Goal: Task Accomplishment & Management: Use online tool/utility

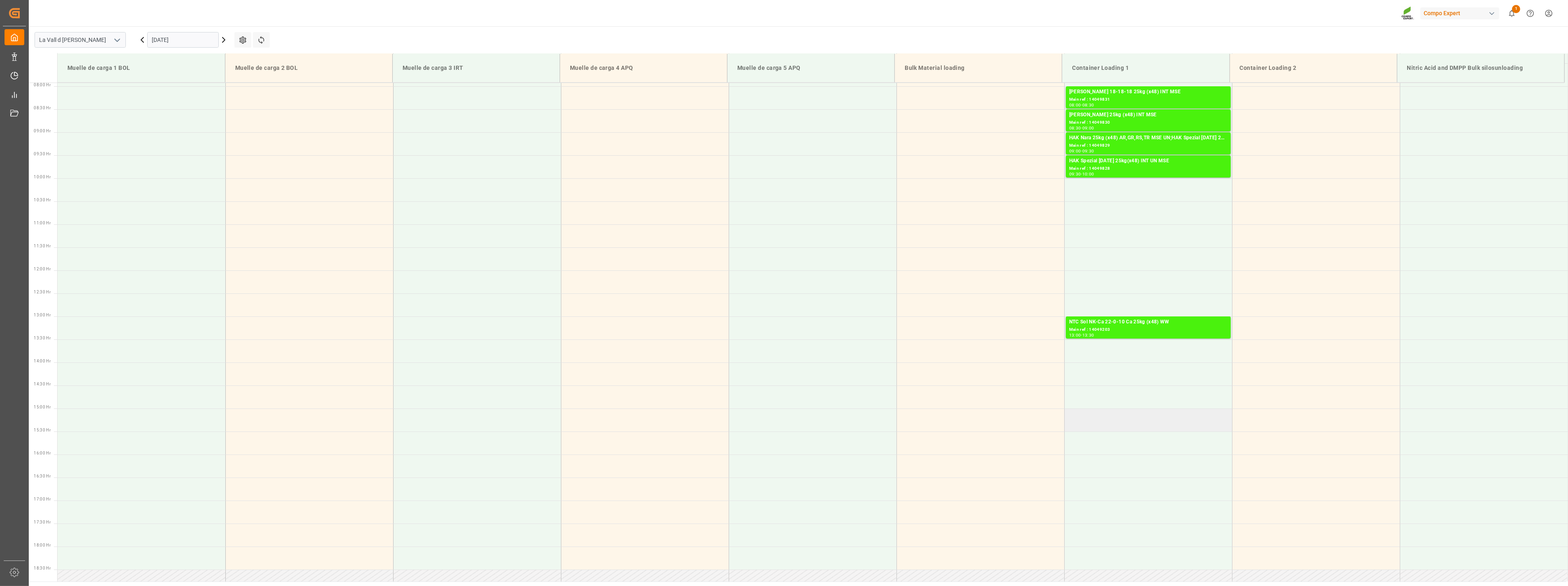
scroll to position [182, 0]
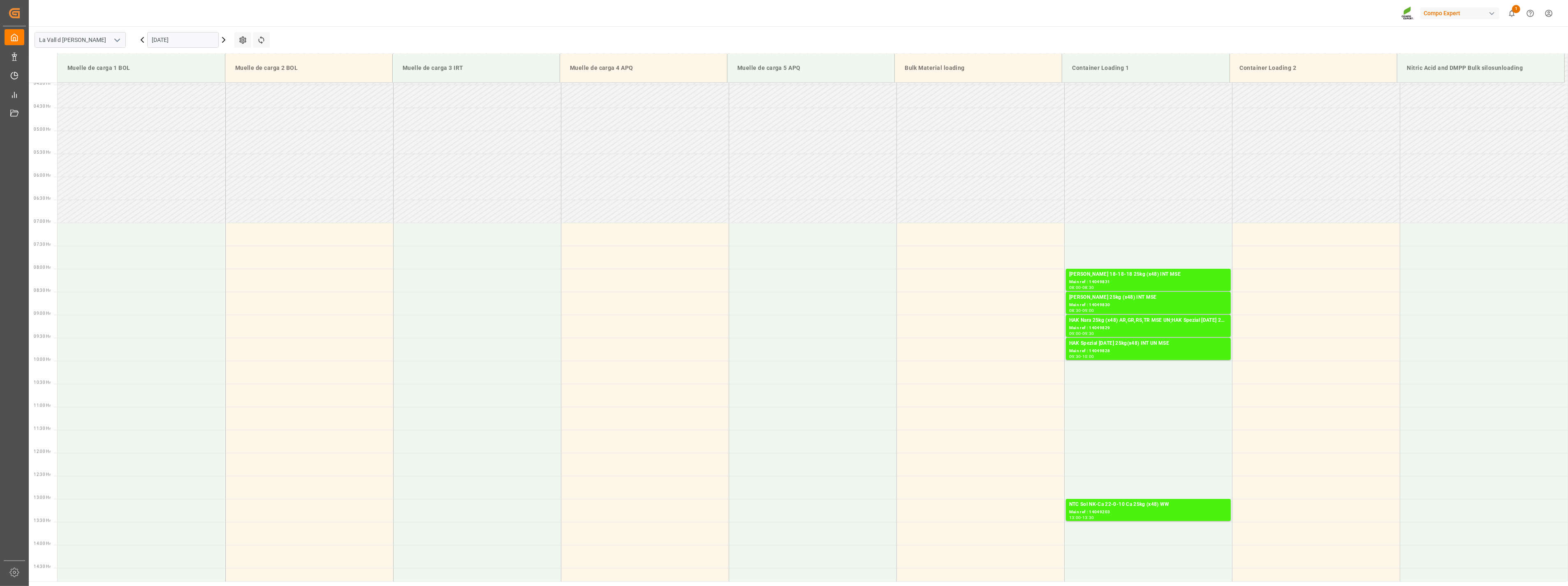
click at [187, 38] on input "[DATE]" at bounding box center [183, 39] width 72 height 15
click at [223, 138] on span "26" at bounding box center [222, 138] width 5 height 5
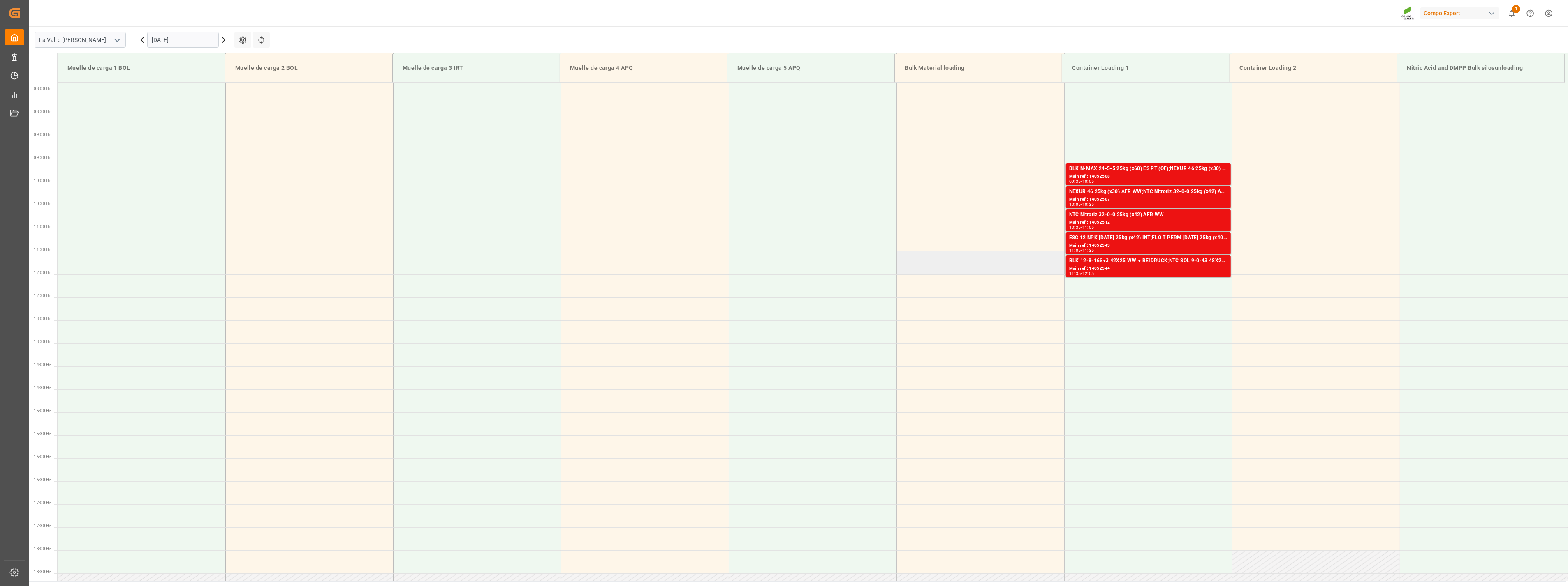
scroll to position [273, 0]
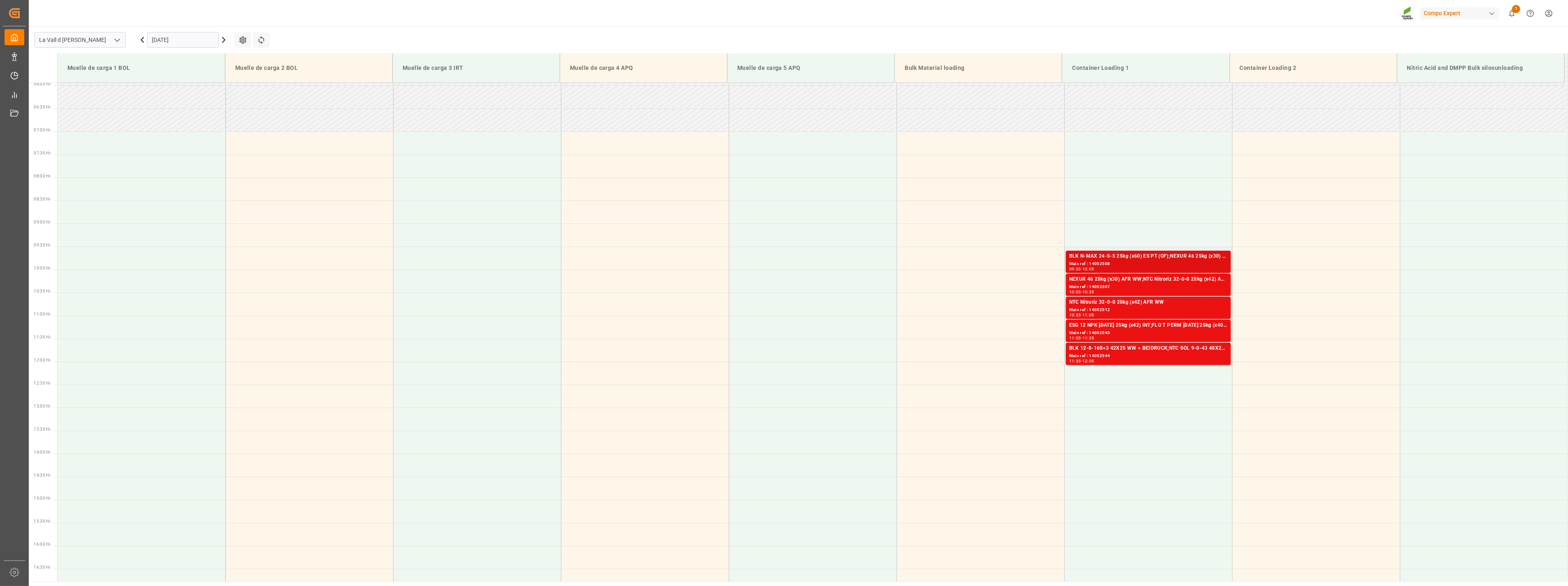
click at [1127, 263] on div "Main ref : 14052508" at bounding box center [1148, 264] width 158 height 7
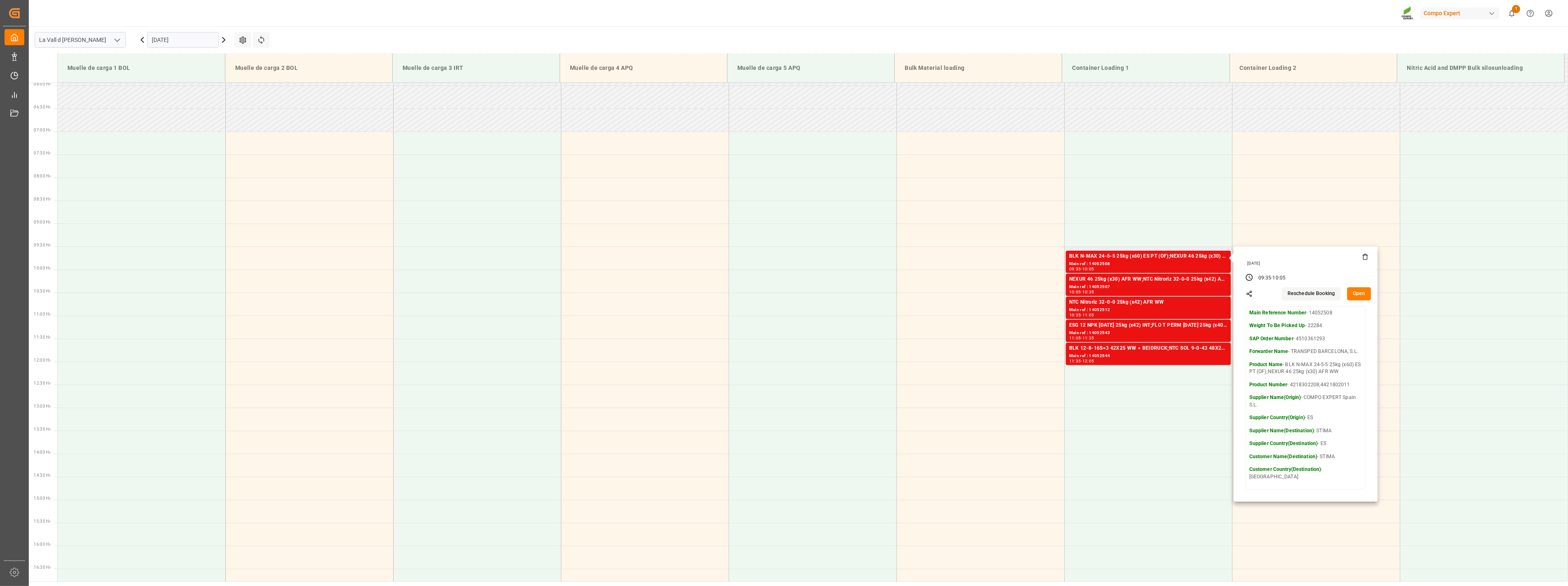
click at [1363, 293] on button "Open" at bounding box center [1359, 294] width 24 height 13
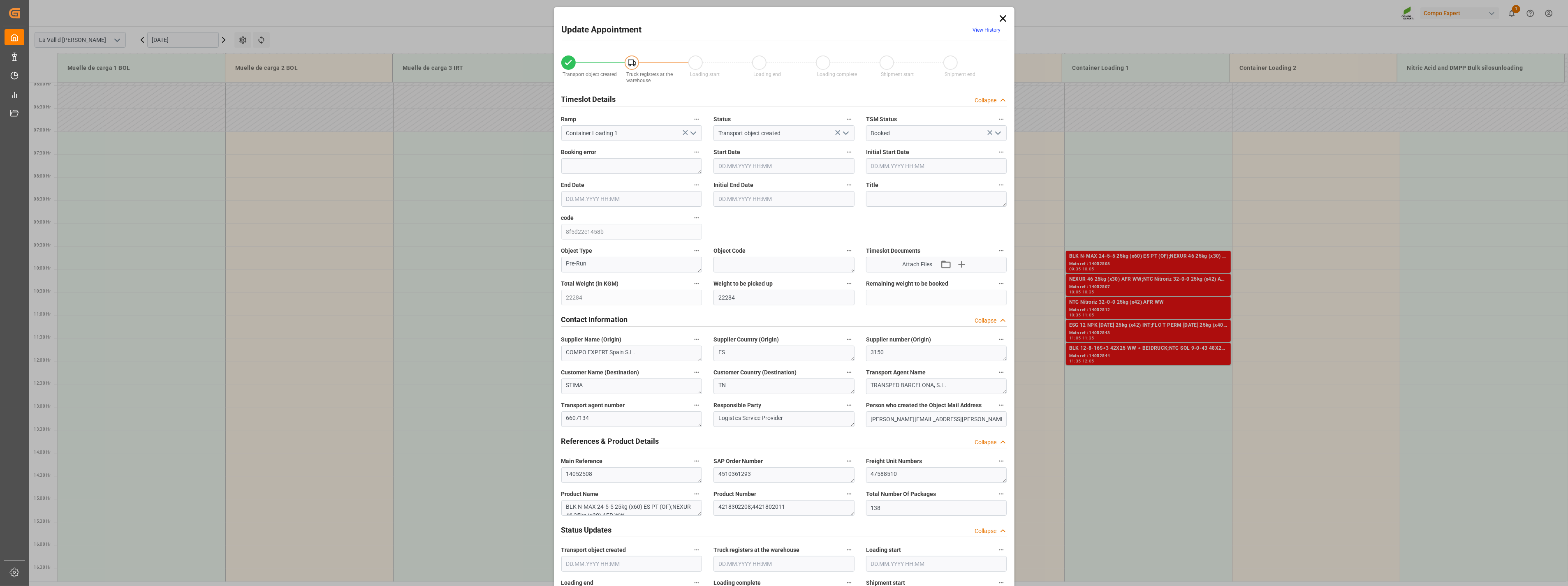
type input "22284"
type input "138"
type input "[DATE] 09:35"
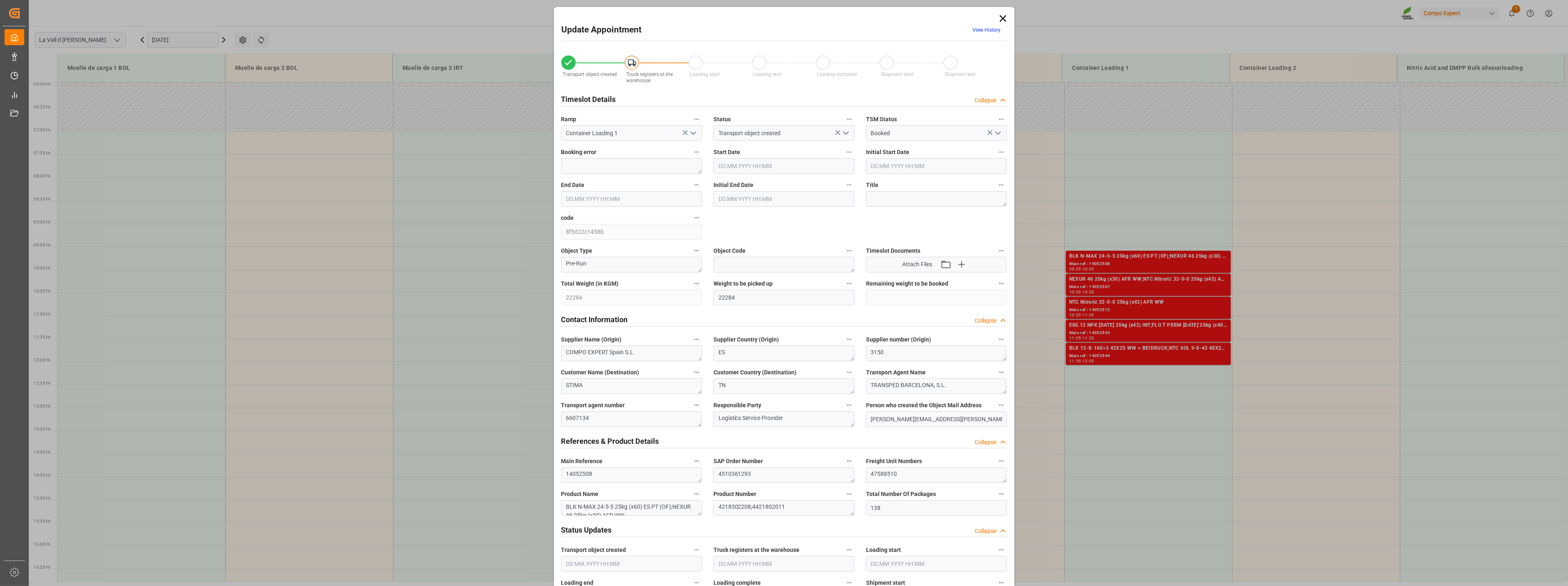
type input "[DATE] 10:05"
type input "[DATE] 10:00"
type input "[DATE] 08:36"
type input "[DATE] 06:40"
drag, startPoint x: 909, startPoint y: 474, endPoint x: 790, endPoint y: 470, distance: 119.1
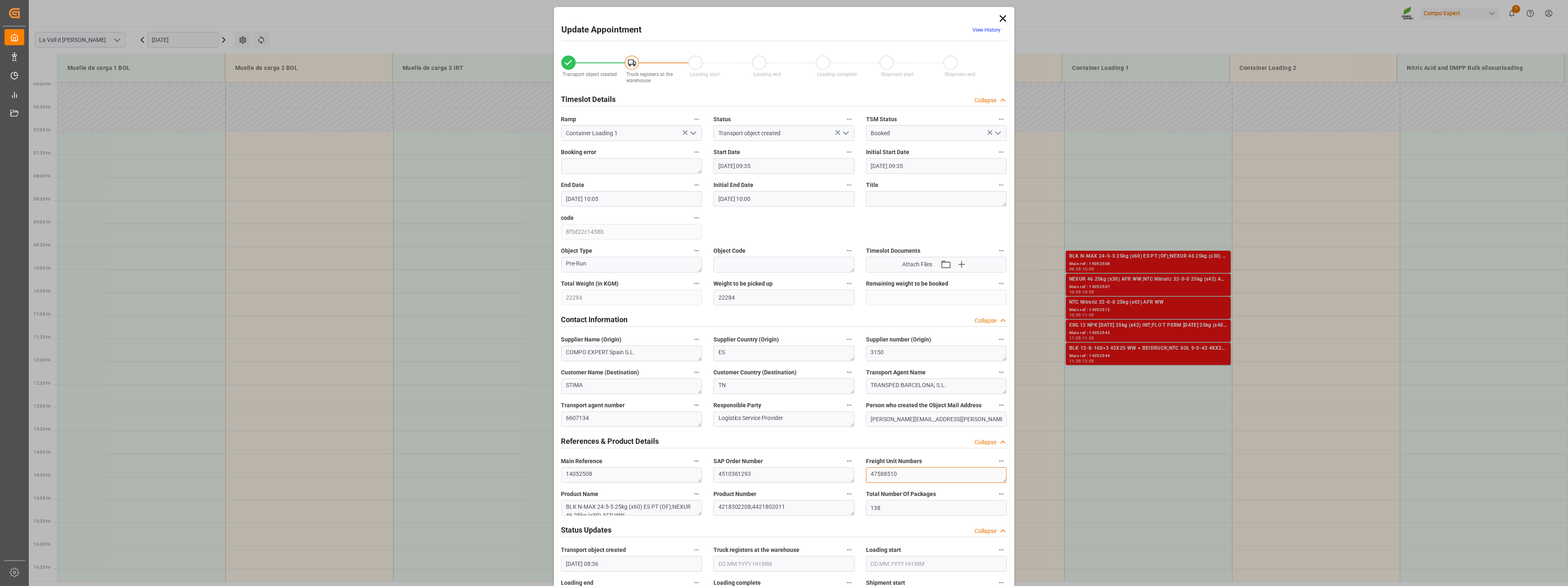
click at [790, 470] on div "Transport object created Truck registers at the warehouse Loading start Loading…" at bounding box center [784, 573] width 458 height 1055
drag, startPoint x: 1002, startPoint y: 19, endPoint x: 982, endPoint y: 34, distance: 25.0
click at [1002, 19] on icon at bounding box center [1003, 18] width 12 height 12
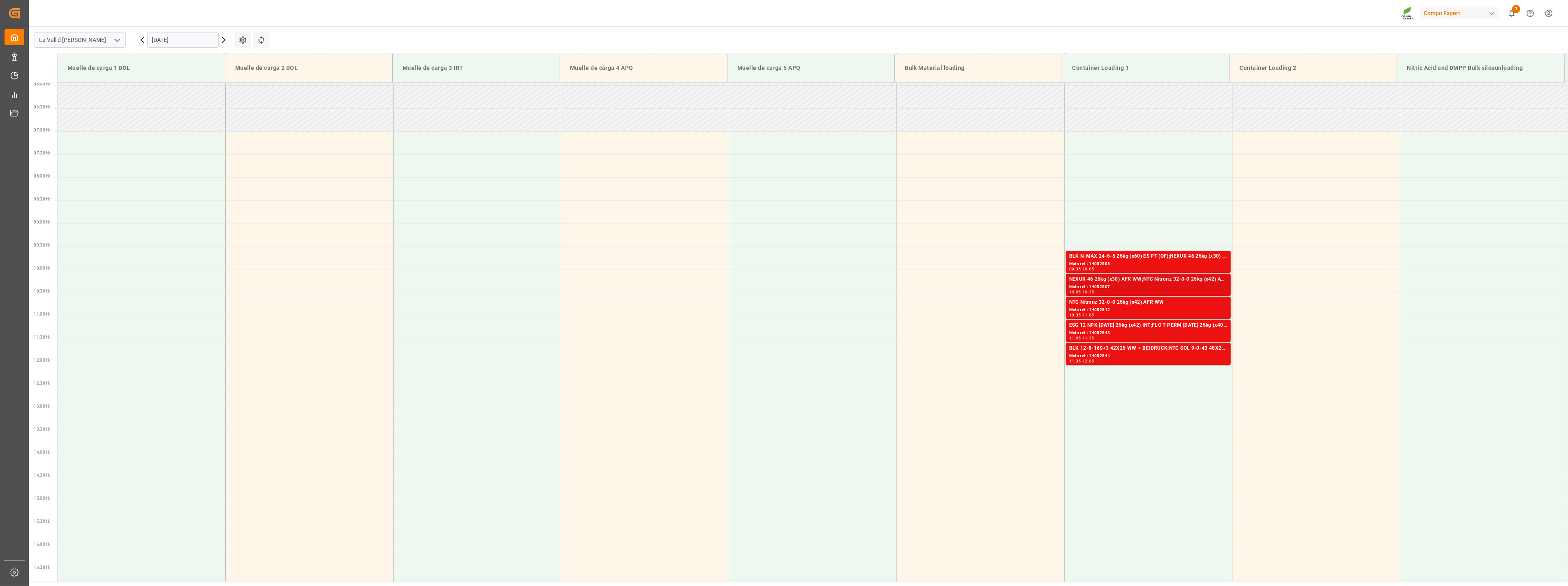
click at [1214, 283] on div "Main ref : 14052507" at bounding box center [1148, 287] width 158 height 7
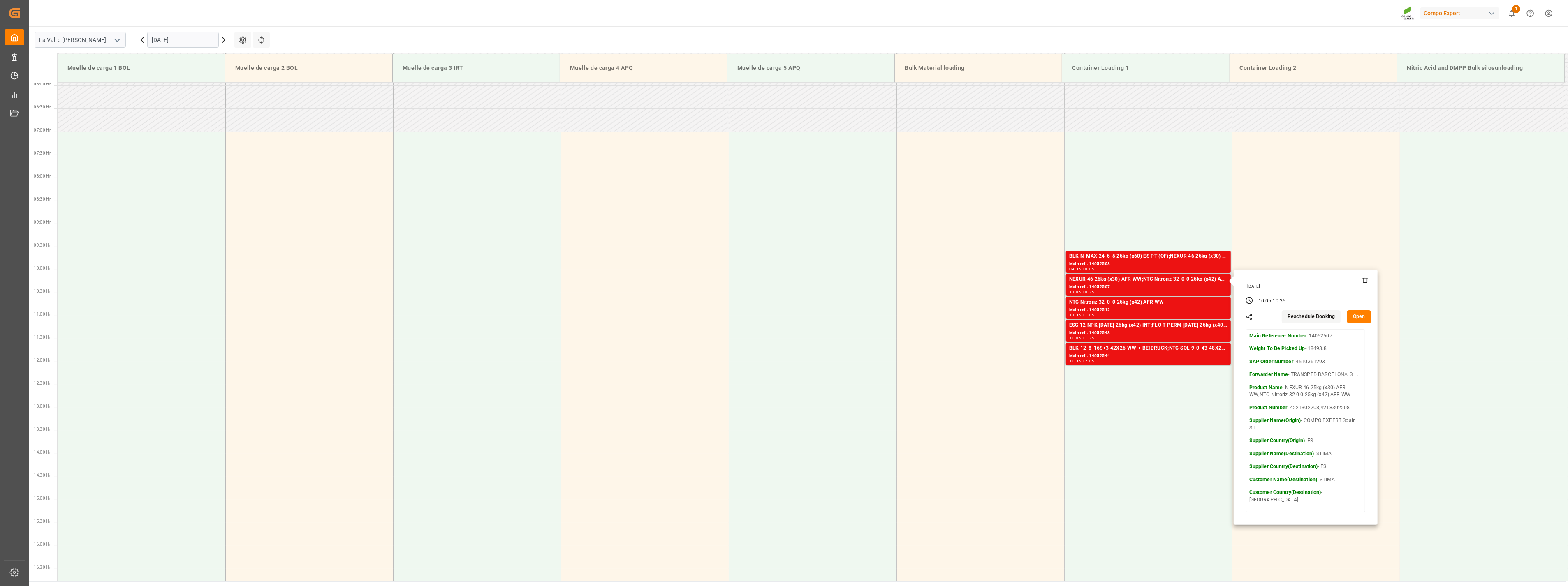
click at [1353, 317] on button "Open" at bounding box center [1359, 316] width 24 height 13
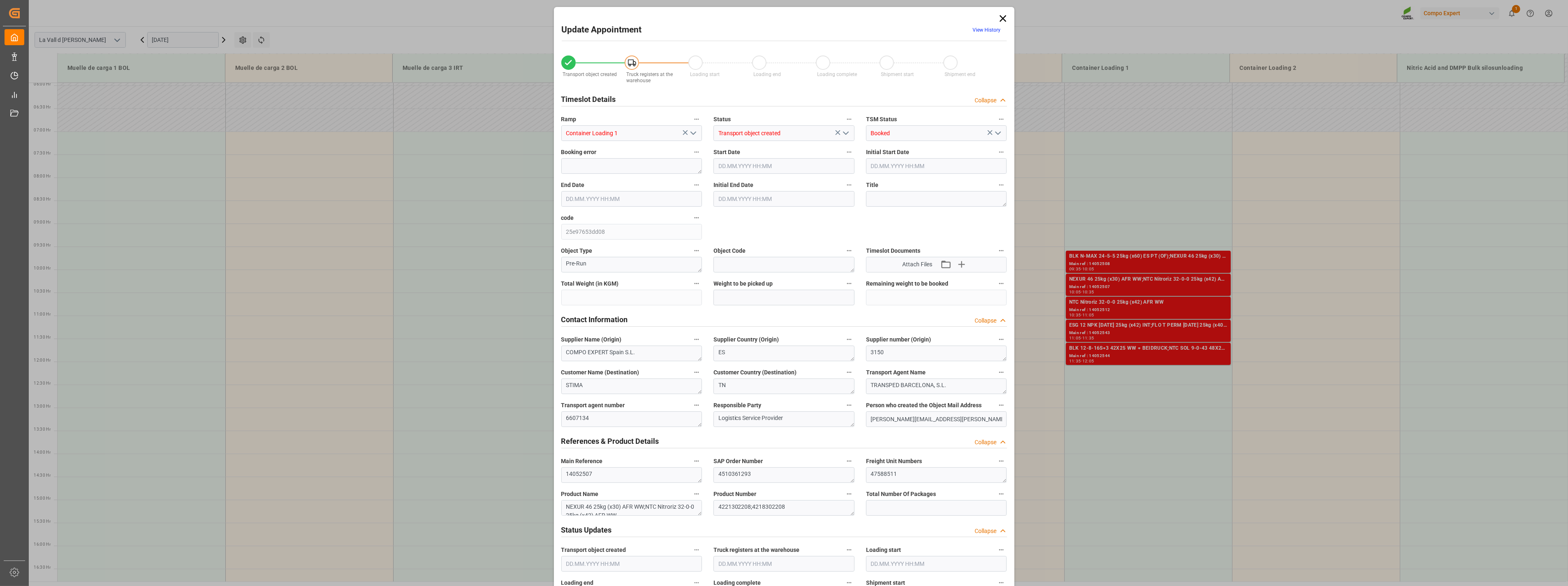
type input "18493.8"
type input "138"
type input "[DATE] 10:05"
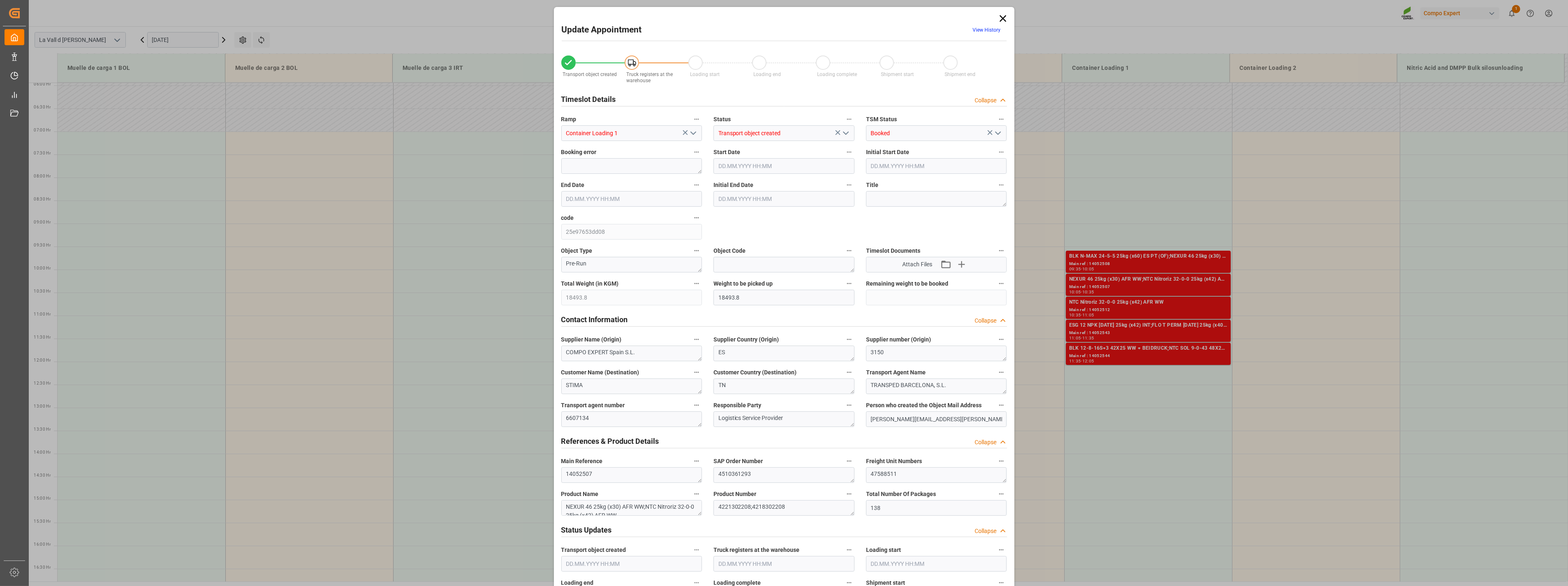
type input "[DATE] 10:35"
type input "[DATE] 10:30"
type input "[DATE] 08:36"
type input "[DATE] 06:41"
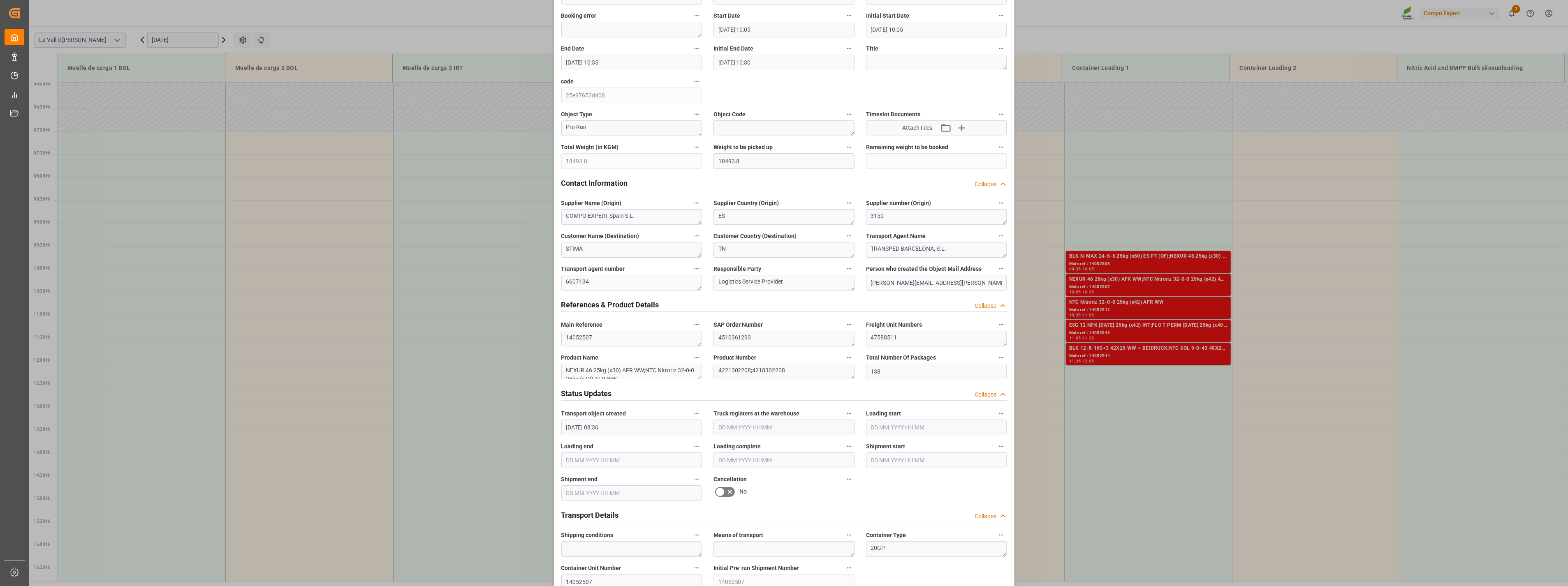
scroll to position [0, 0]
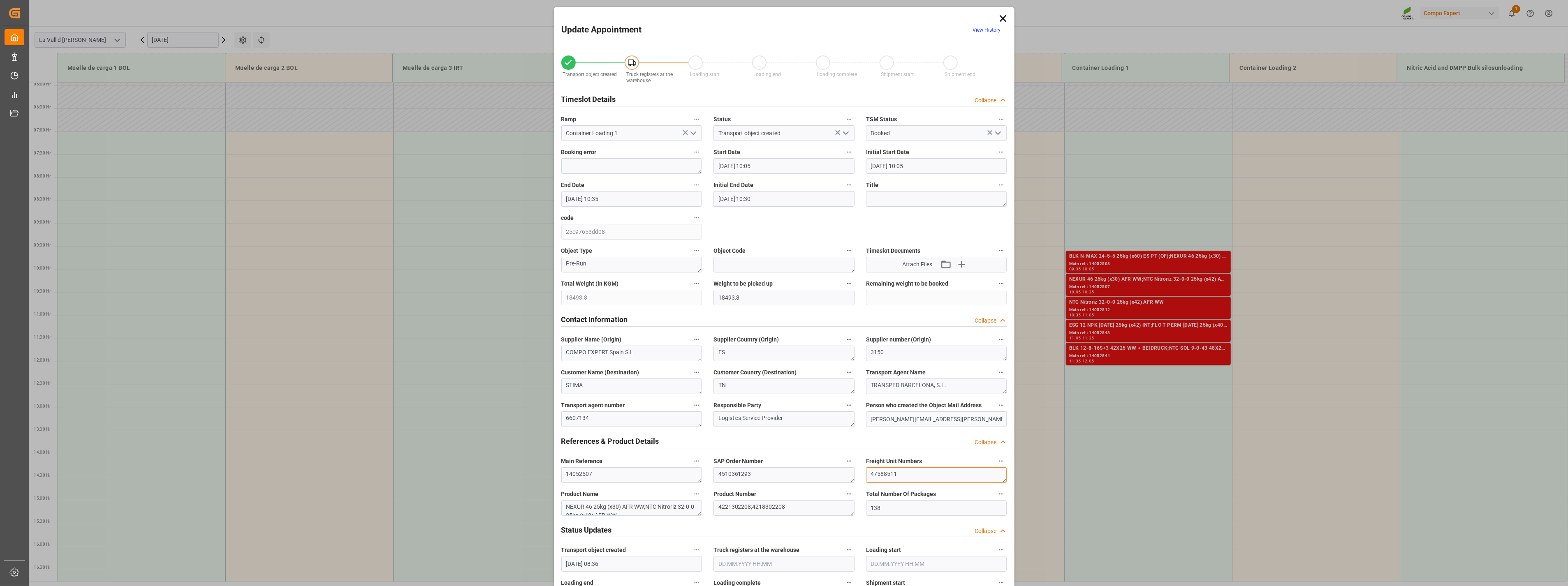
drag, startPoint x: 917, startPoint y: 471, endPoint x: 912, endPoint y: 474, distance: 5.8
click at [915, 473] on textarea "47588511" at bounding box center [937, 474] width 141 height 15
drag, startPoint x: 882, startPoint y: 478, endPoint x: 795, endPoint y: 469, distance: 87.5
click at [795, 469] on div "Transport object created Truck registers at the warehouse Loading start Loading…" at bounding box center [784, 573] width 458 height 1055
click at [1000, 18] on icon at bounding box center [1002, 18] width 6 height 6
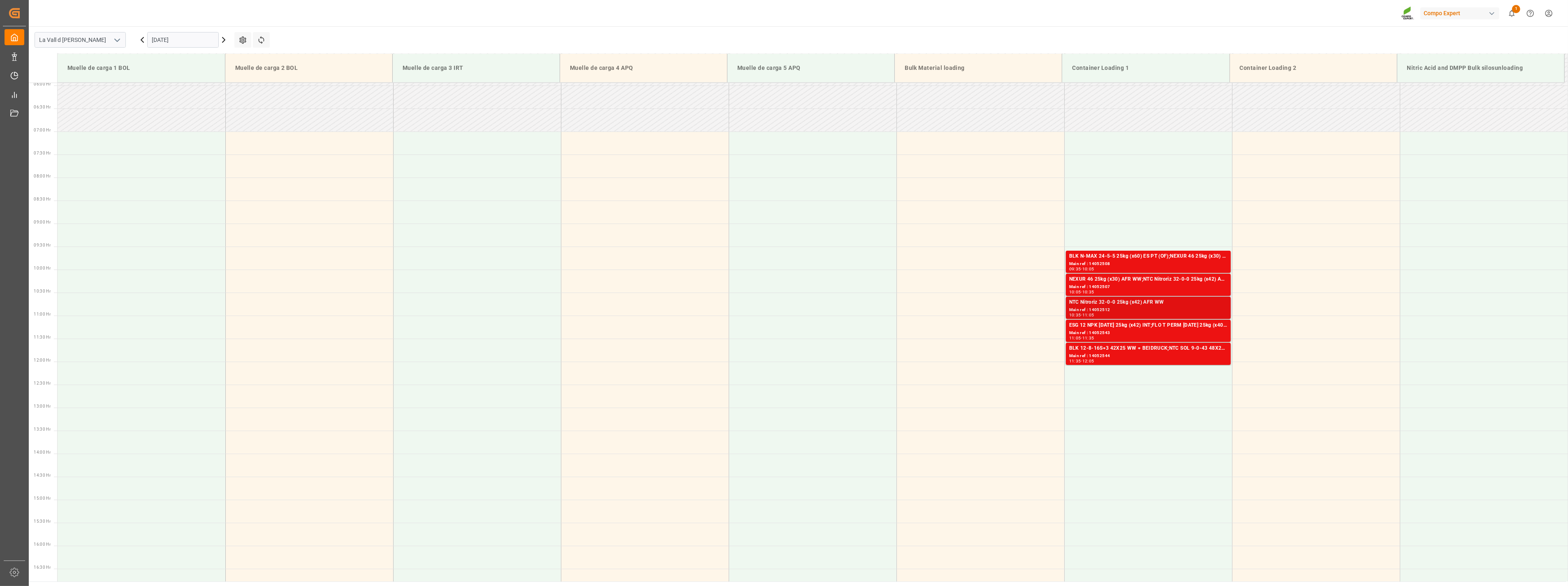
click at [1099, 306] on div "Main ref : 14052512" at bounding box center [1148, 310] width 158 height 7
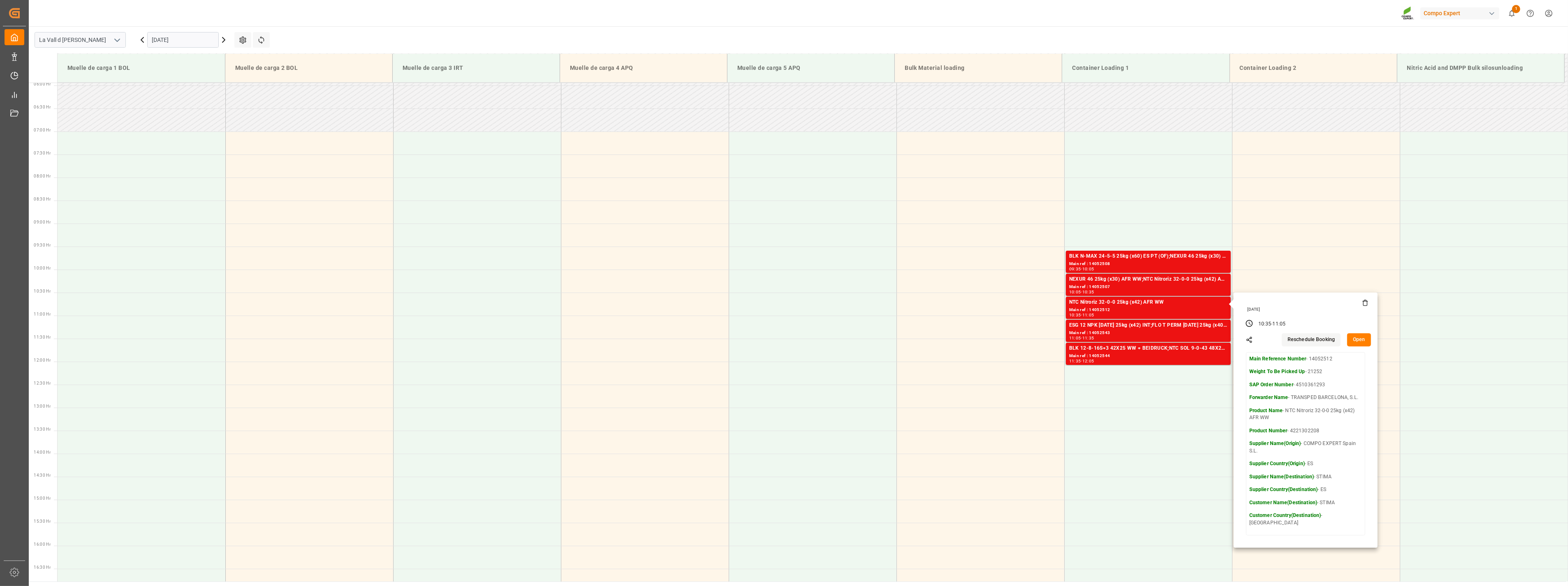
click at [1355, 338] on button "Open" at bounding box center [1359, 339] width 24 height 13
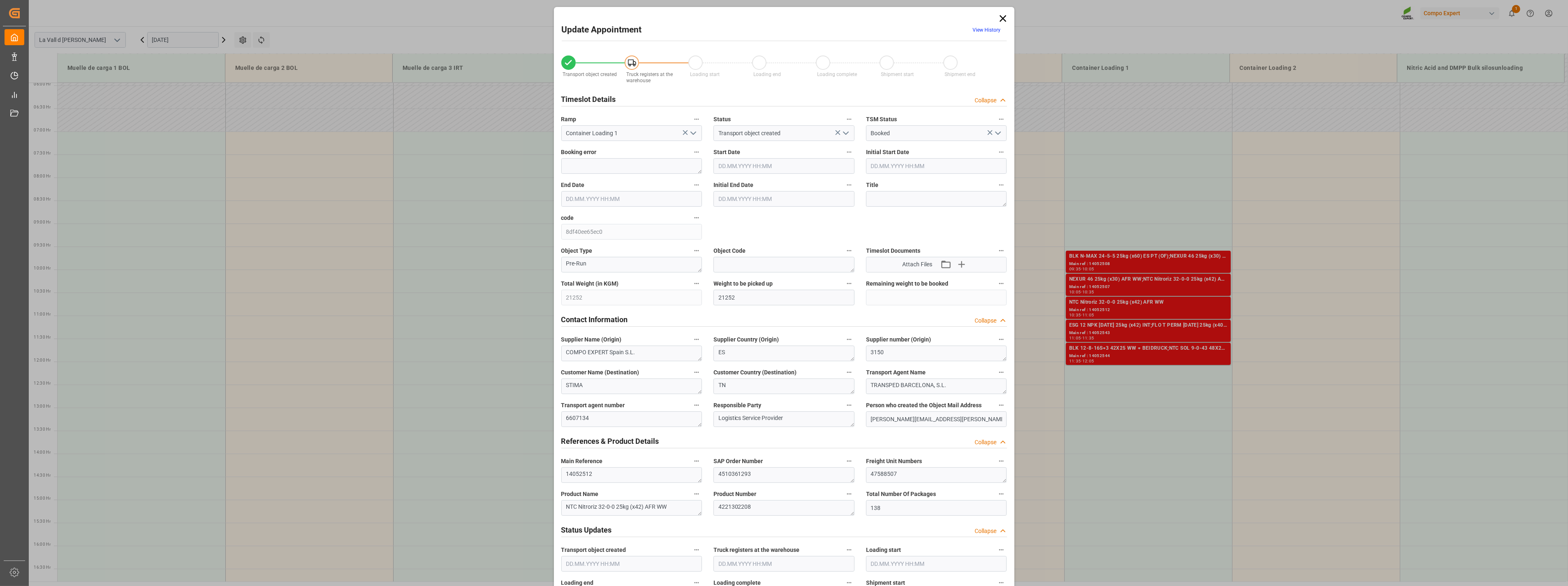
type input "[DATE] 10:35"
type input "[DATE] 11:05"
type input "[DATE] 11:00"
type input "[DATE] 08:37"
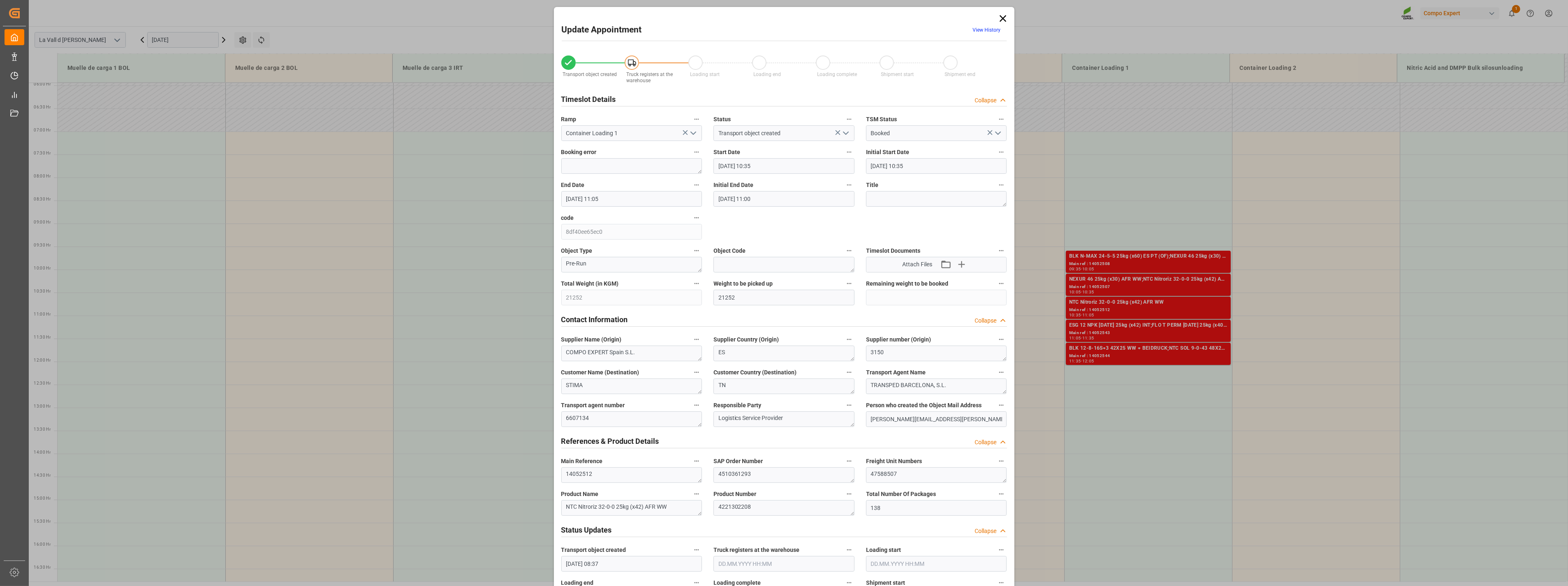
type input "[DATE] 06:42"
drag, startPoint x: 923, startPoint y: 478, endPoint x: 733, endPoint y: 455, distance: 191.4
click at [733, 455] on div "Transport object created Truck registers at the warehouse Loading start Loading…" at bounding box center [784, 573] width 458 height 1055
click at [999, 21] on icon at bounding box center [1002, 18] width 6 height 6
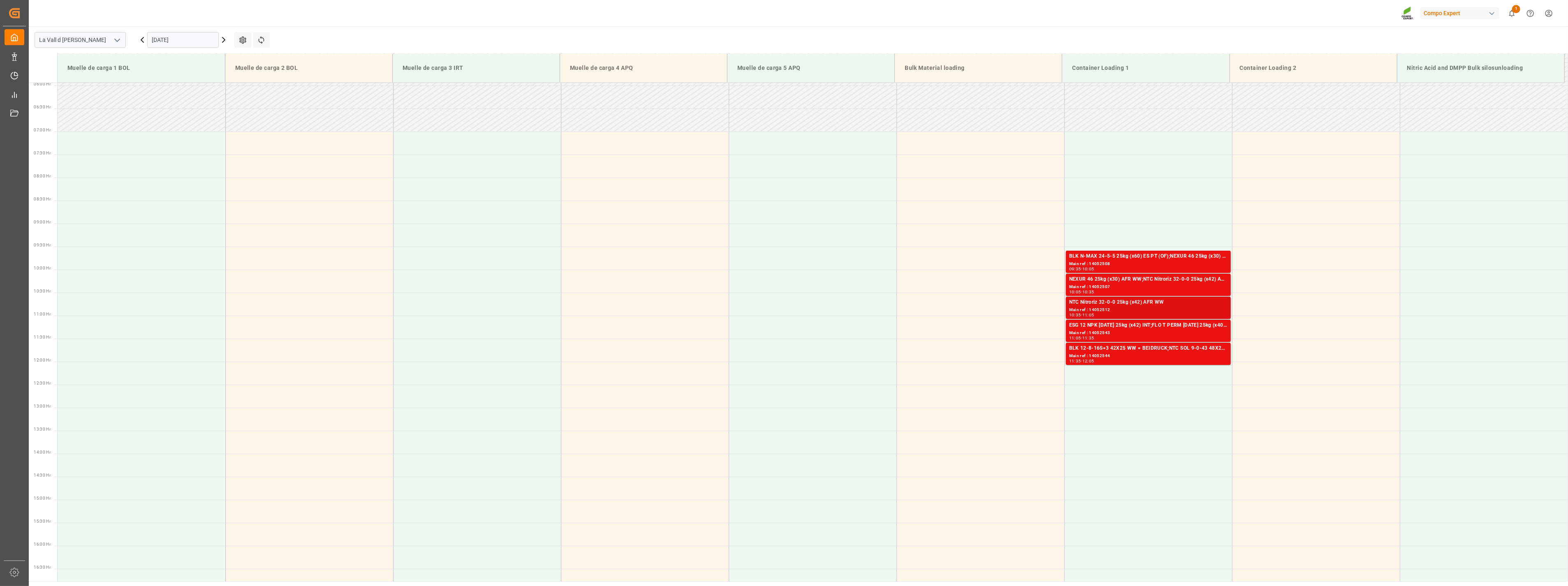
click at [1125, 306] on div "NTC Nitroriz 32-0-0 25kg (x42) AFR WW" at bounding box center [1148, 302] width 158 height 8
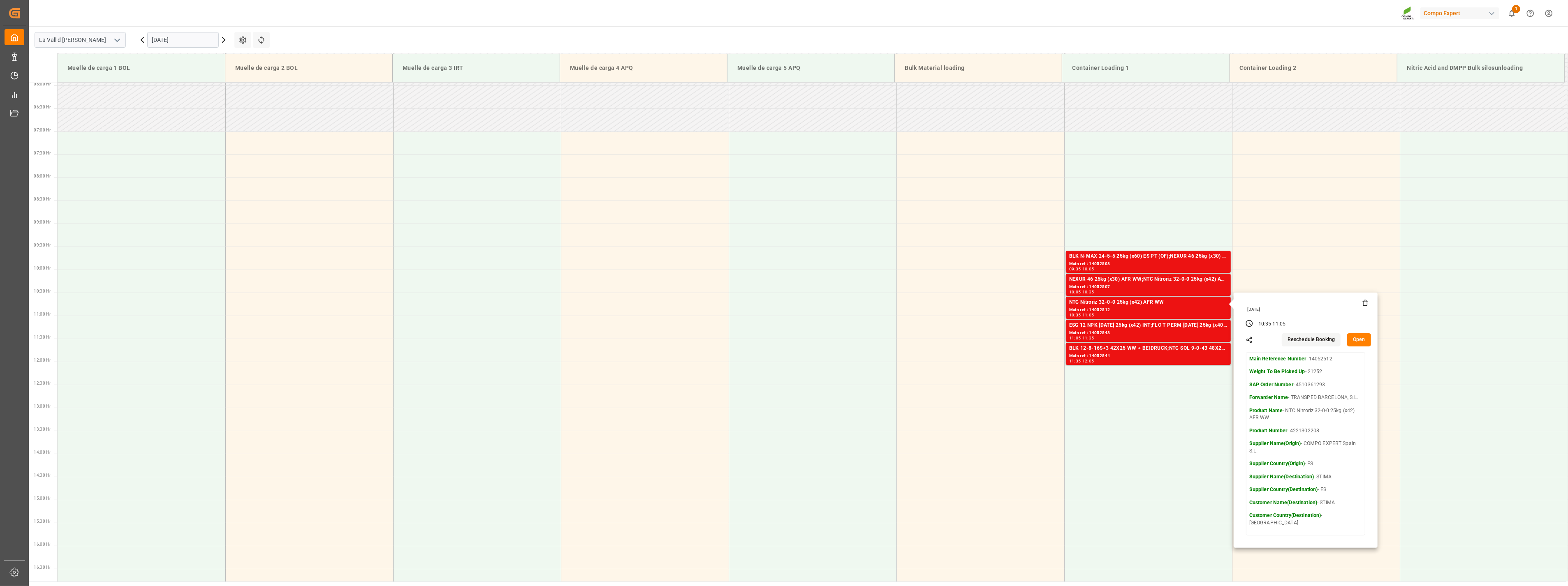
click at [1356, 339] on button "Open" at bounding box center [1359, 339] width 24 height 13
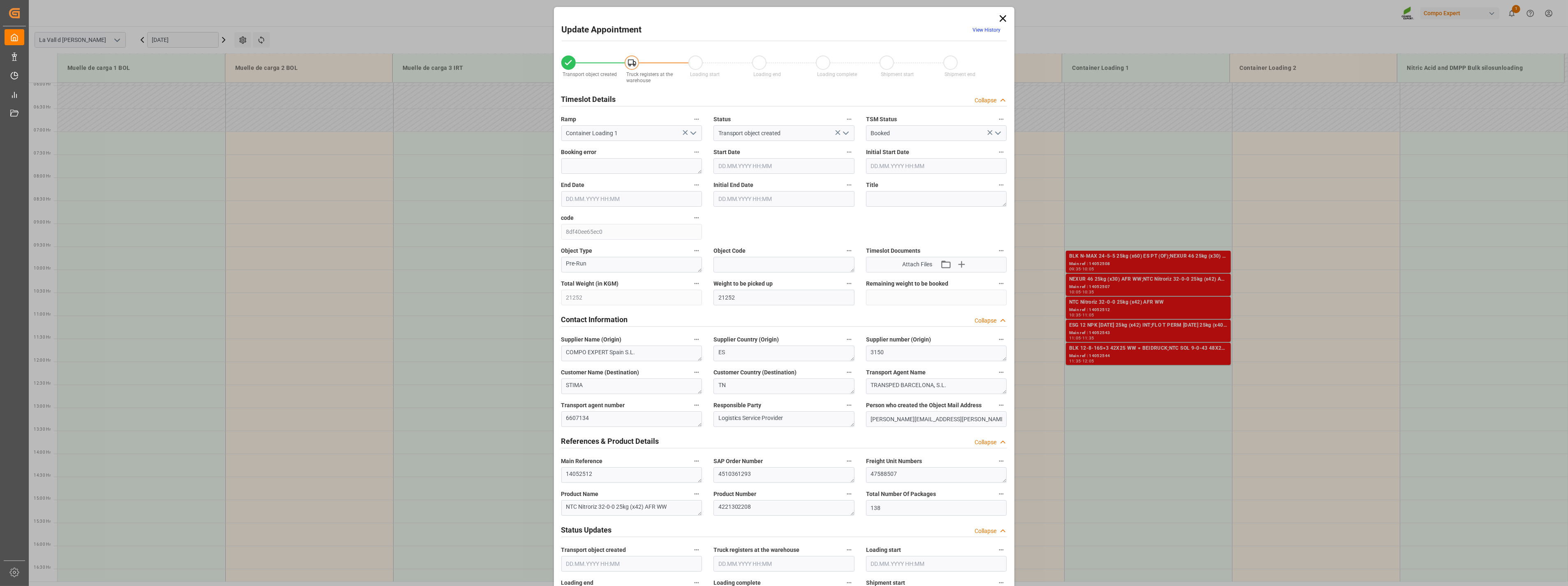
type input "[DATE] 10:35"
type input "[DATE] 11:05"
type input "[DATE] 11:00"
type input "[DATE] 08:37"
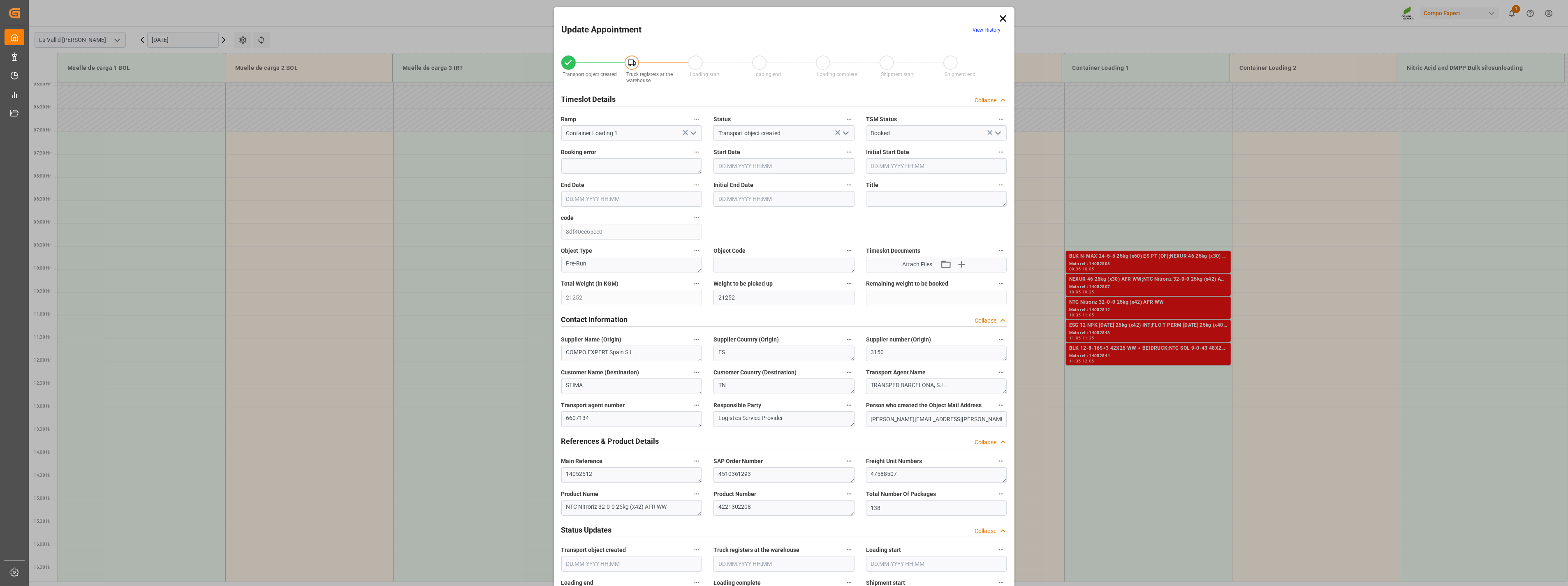
type input "[DATE] 06:42"
drag, startPoint x: 910, startPoint y: 473, endPoint x: 783, endPoint y: 473, distance: 127.0
click at [783, 473] on div "Transport object created Truck registers at the warehouse Loading start Loading…" at bounding box center [784, 573] width 458 height 1055
click at [1002, 16] on icon at bounding box center [1002, 18] width 6 height 6
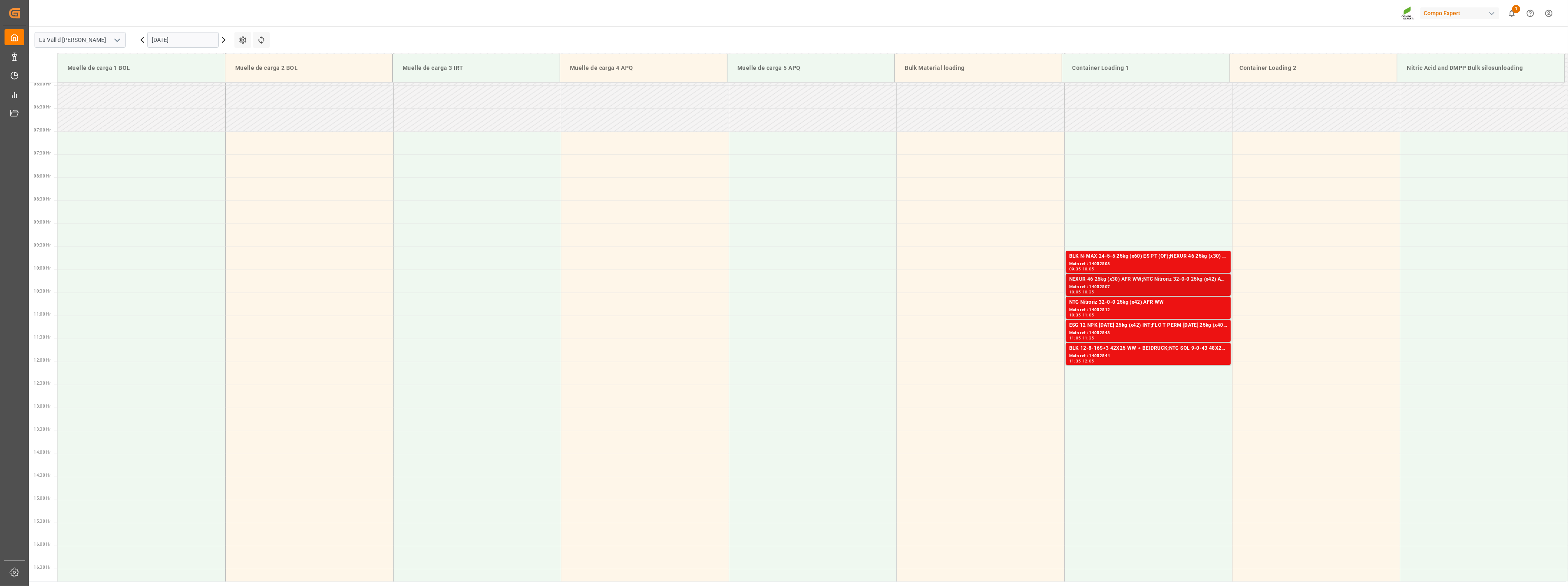
click at [1160, 285] on div "Main ref : 14052507" at bounding box center [1148, 287] width 158 height 7
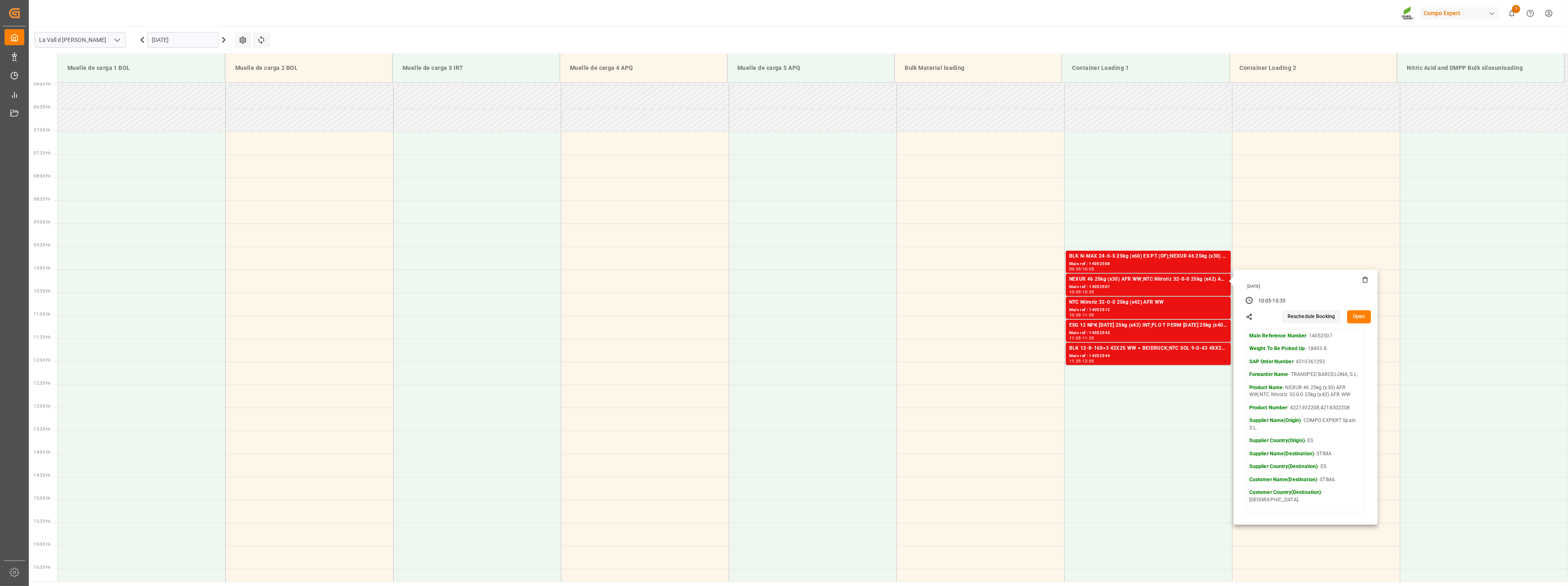
click at [1356, 315] on button "Open" at bounding box center [1359, 316] width 24 height 13
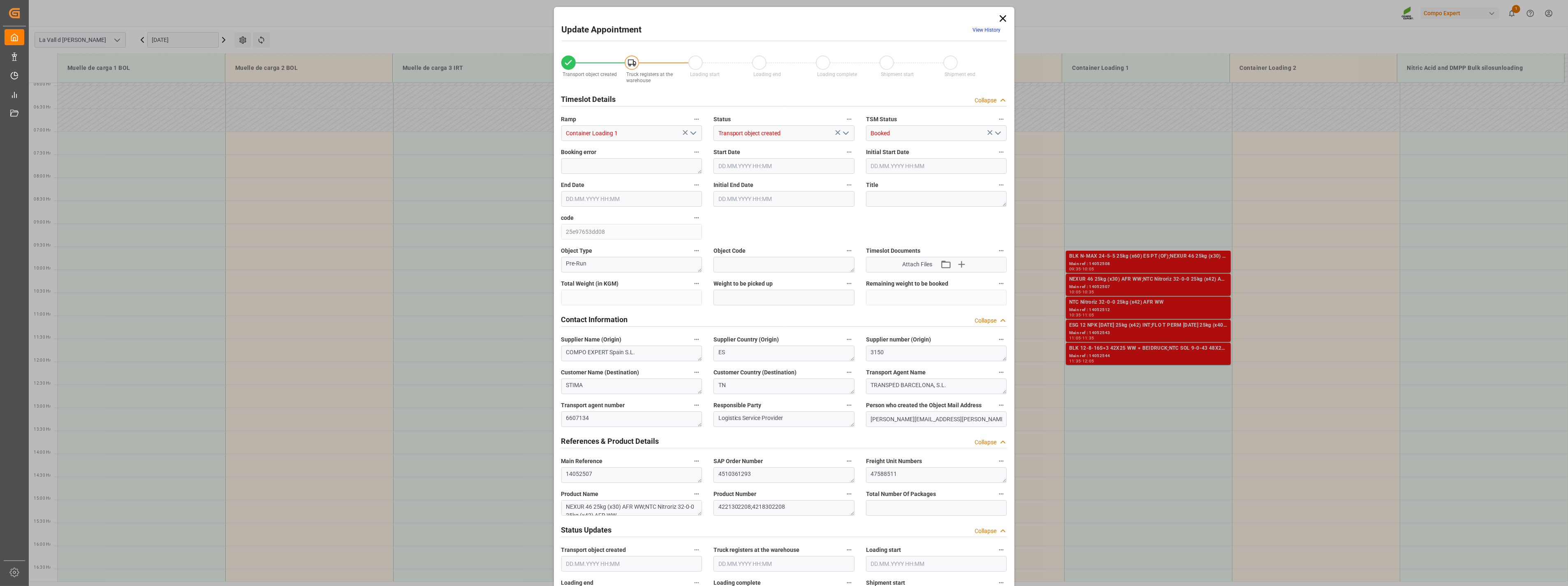
type input "18493.8"
type input "138"
type input "[DATE] 10:05"
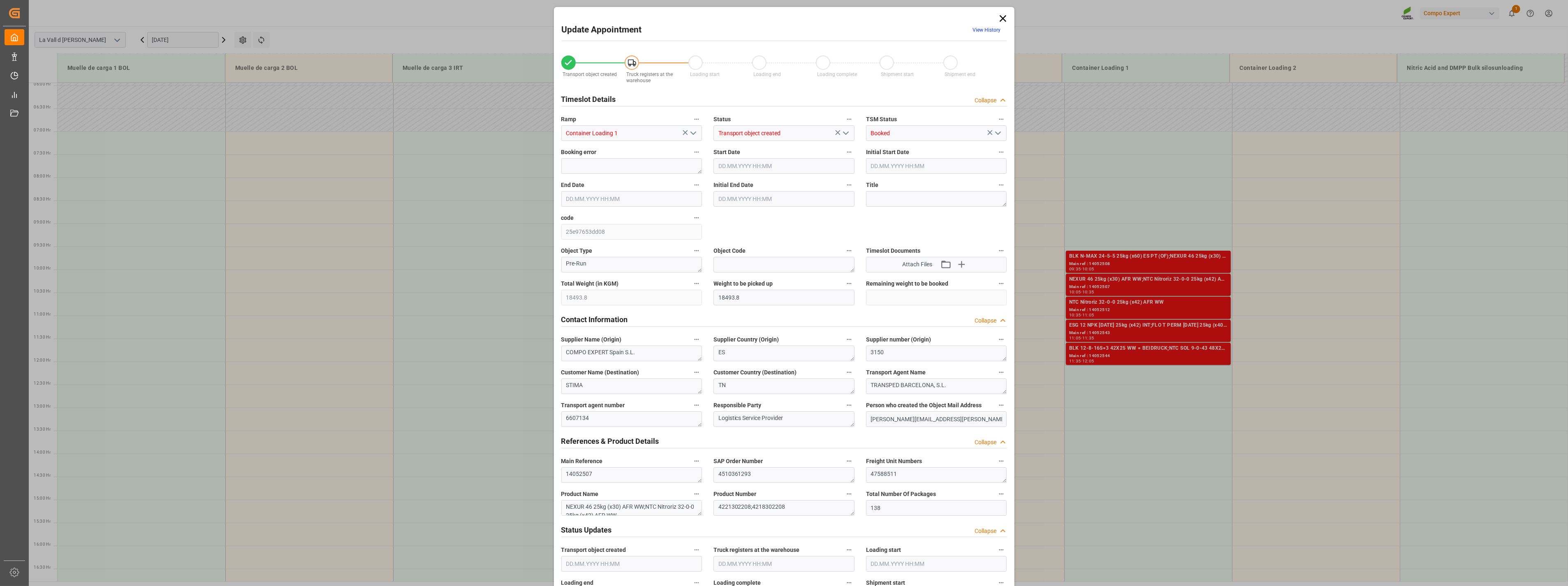
type input "[DATE] 10:35"
type input "[DATE] 10:30"
type input "[DATE] 08:36"
type input "[DATE] 06:41"
drag, startPoint x: 914, startPoint y: 474, endPoint x: 729, endPoint y: 457, distance: 185.8
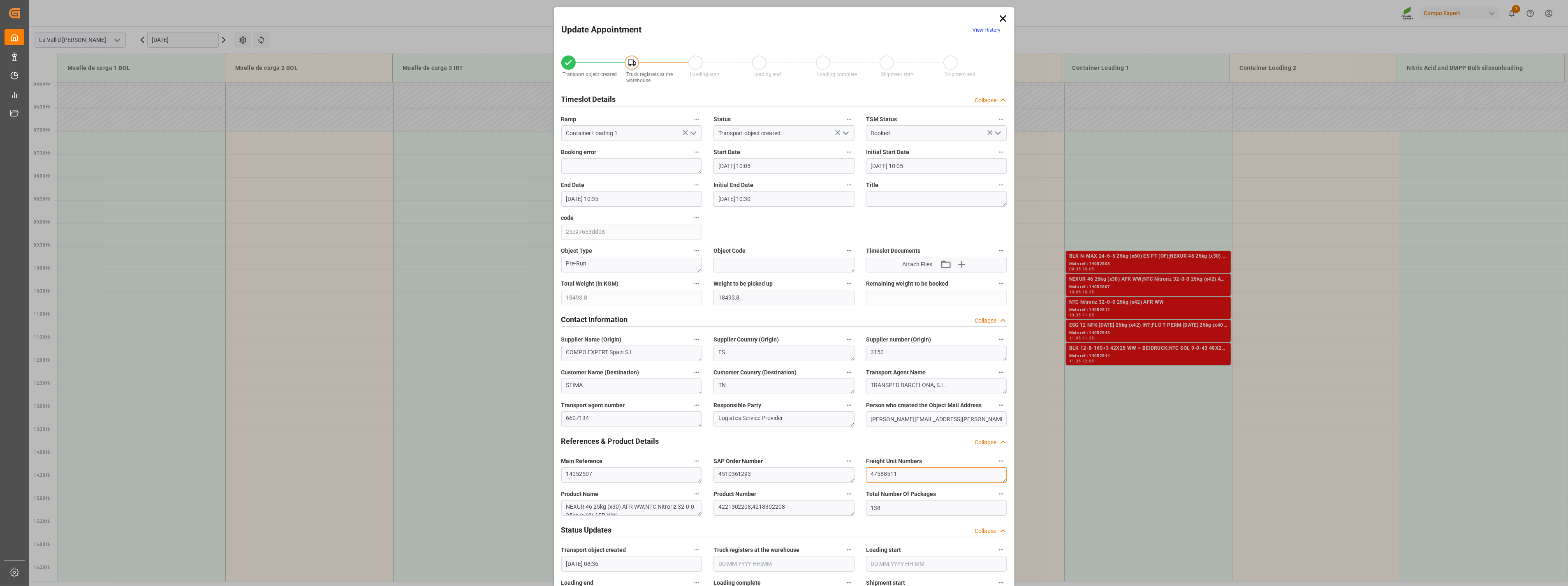
click at [729, 457] on div "Transport object created Truck registers at the warehouse Loading start Loading…" at bounding box center [784, 573] width 458 height 1055
click at [1430, 308] on div "Update Appointment View History Transport object created Truck registers at the…" at bounding box center [784, 293] width 1568 height 586
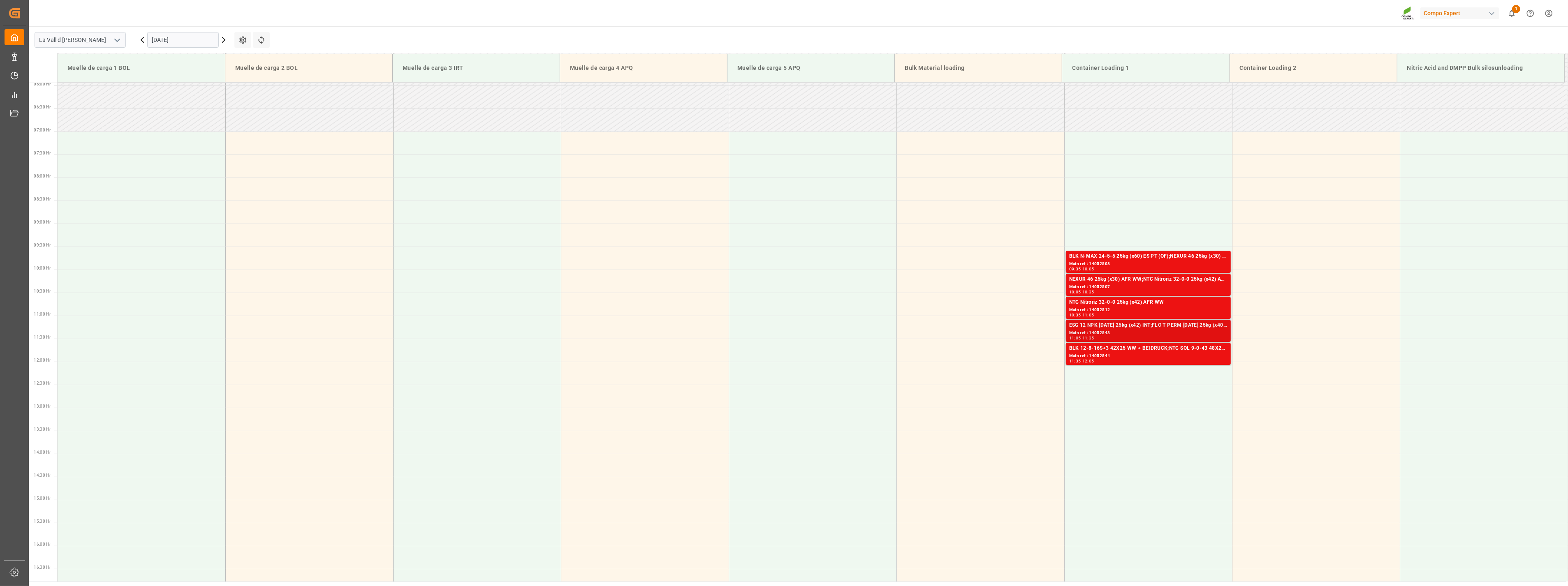
click at [1112, 336] on div "11:05 - 11:35" at bounding box center [1148, 338] width 158 height 4
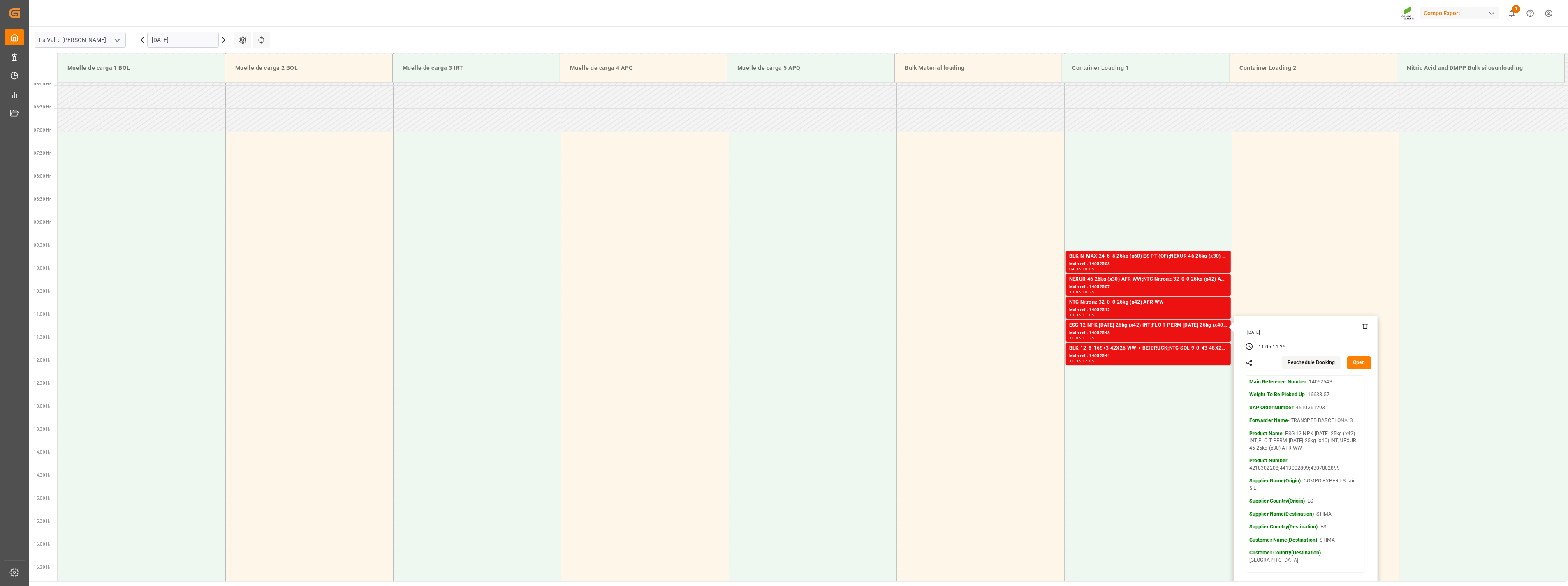
click at [1355, 363] on button "Open" at bounding box center [1359, 363] width 24 height 13
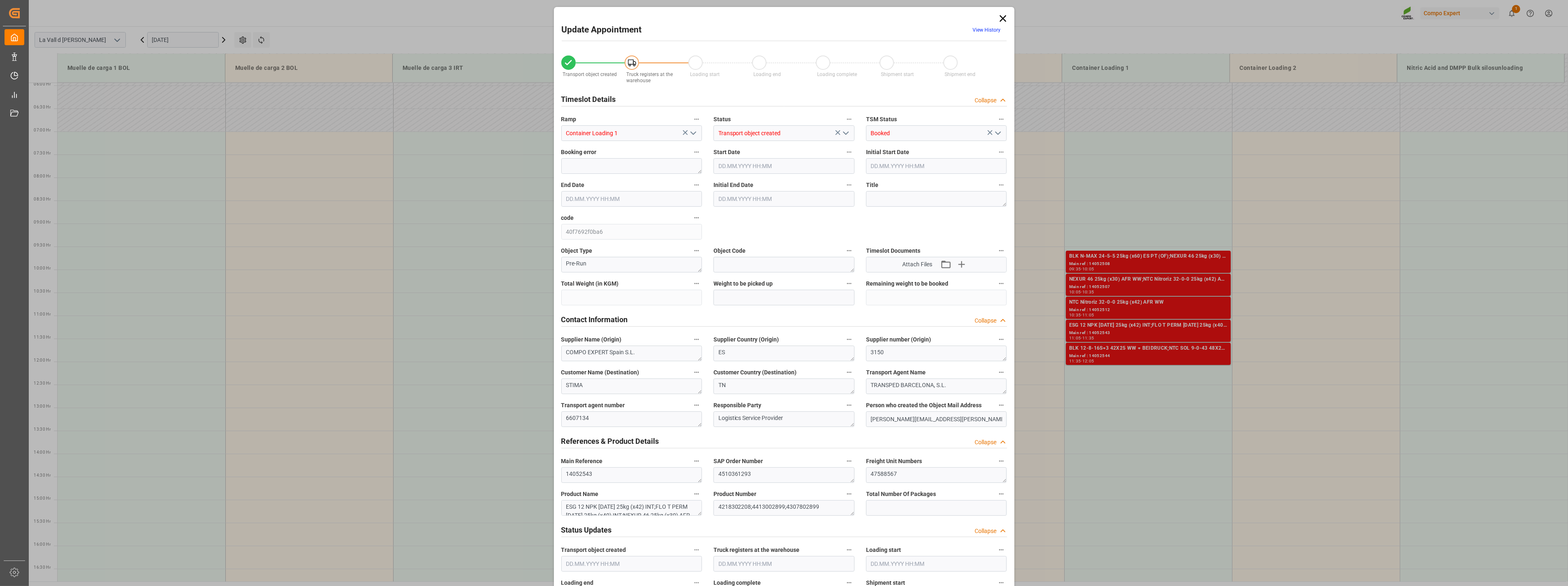
type input "16638.57"
type input "138"
type input "[DATE] 11:05"
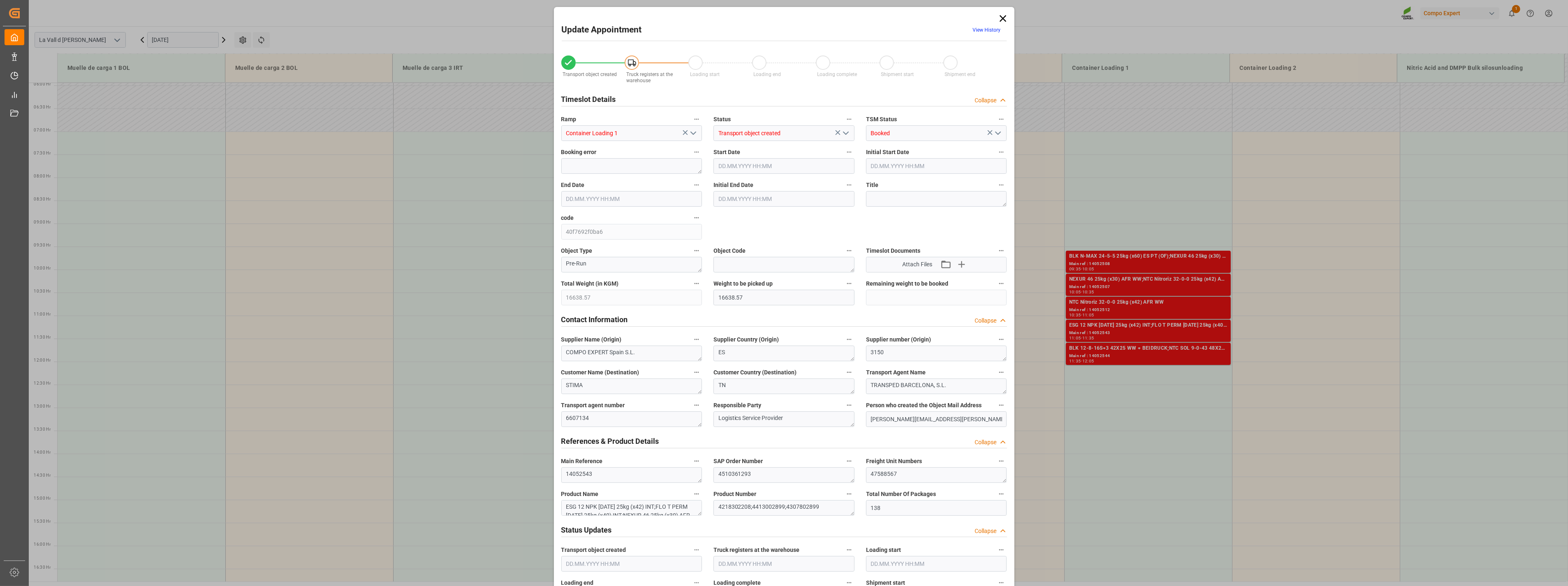
type input "[DATE] 11:35"
type input "[DATE] 11:30"
type input "[DATE] 08:37"
type input "[DATE] 06:43"
drag, startPoint x: 914, startPoint y: 475, endPoint x: 754, endPoint y: 463, distance: 160.4
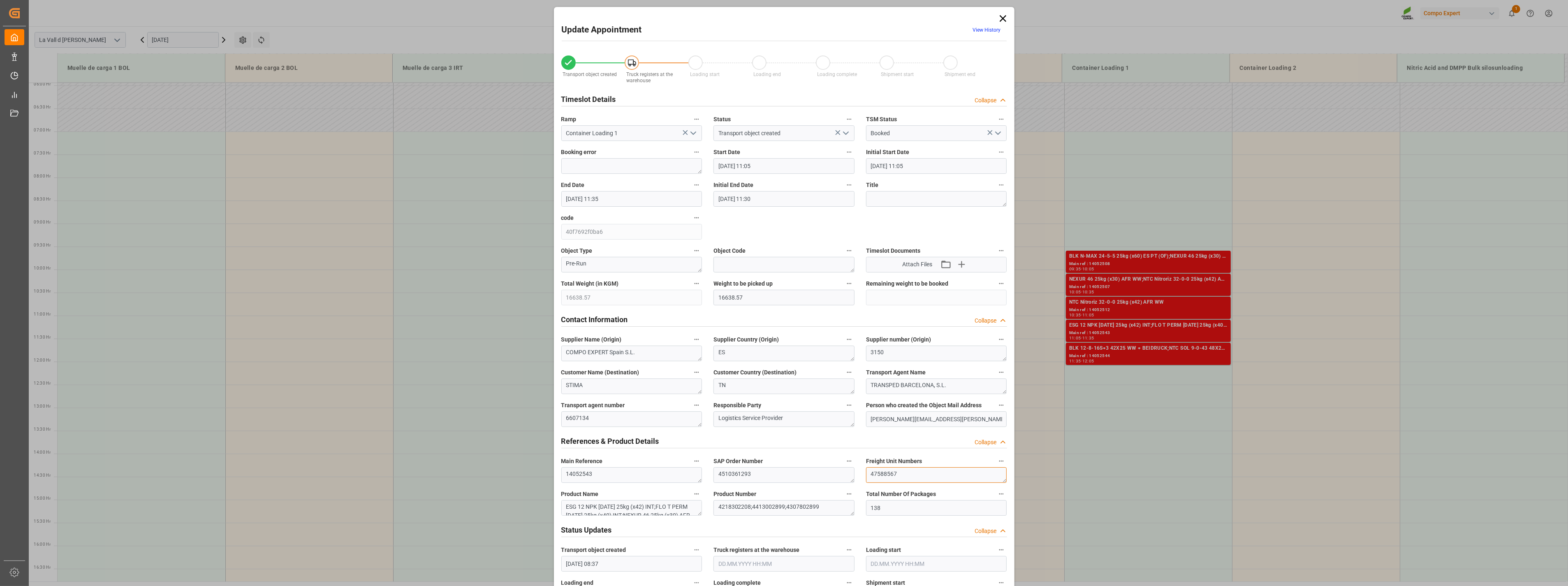
click at [754, 463] on div "Transport object created Truck registers at the warehouse Loading start Loading…" at bounding box center [784, 573] width 458 height 1055
click at [1001, 22] on icon at bounding box center [1003, 18] width 12 height 12
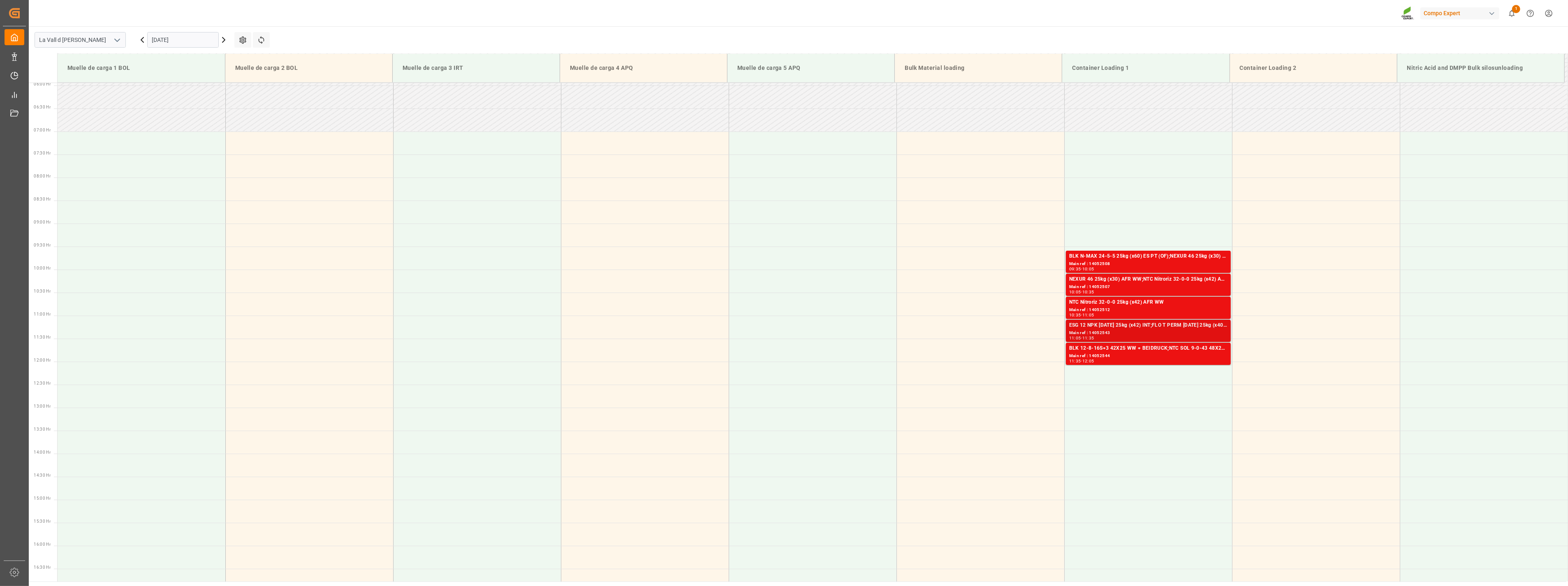
click at [1138, 330] on div "Main ref : 14052543" at bounding box center [1148, 333] width 158 height 7
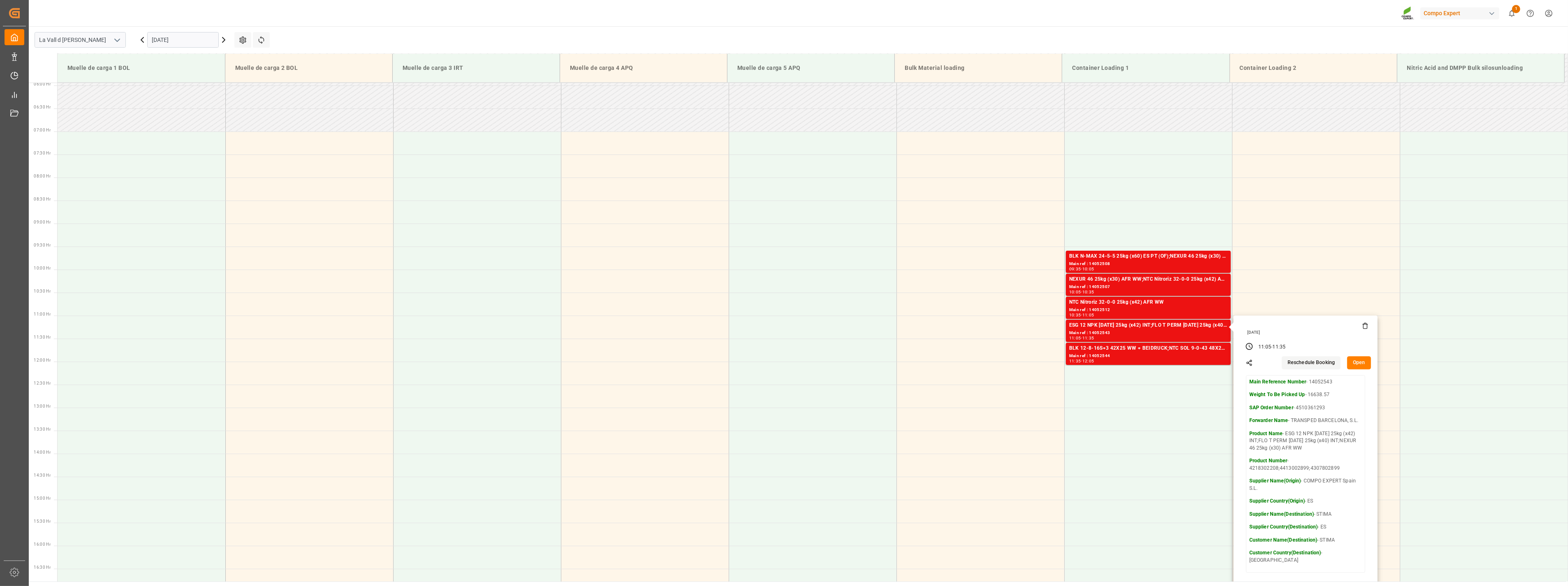
click at [1360, 364] on button "Open" at bounding box center [1359, 363] width 24 height 13
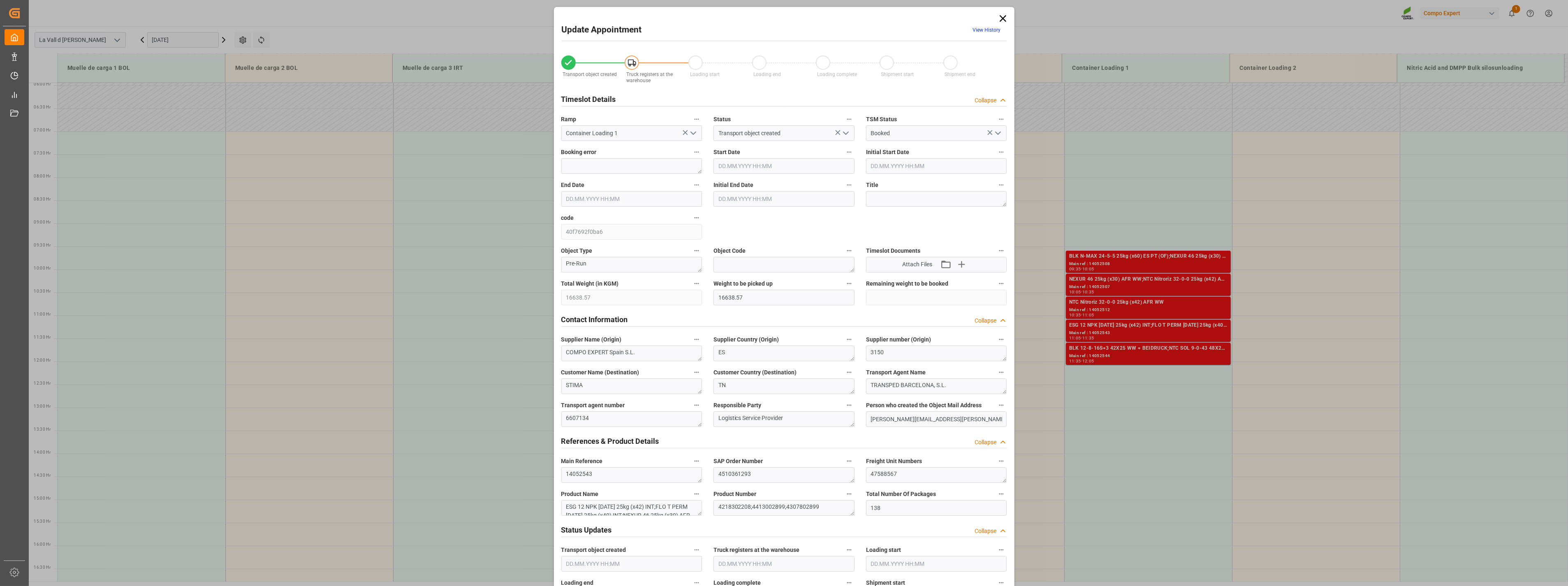
type input "[DATE] 11:05"
type input "[DATE] 11:35"
type input "[DATE] 11:30"
type input "[DATE] 08:37"
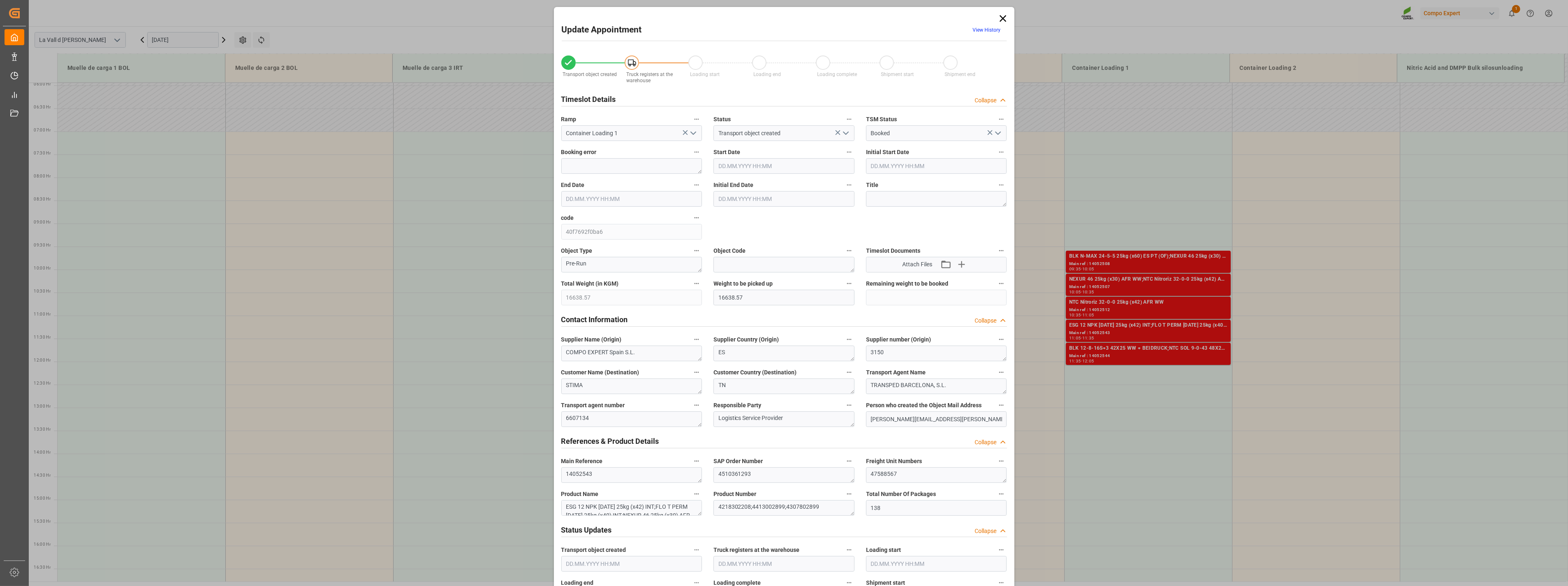
type input "[DATE] 06:43"
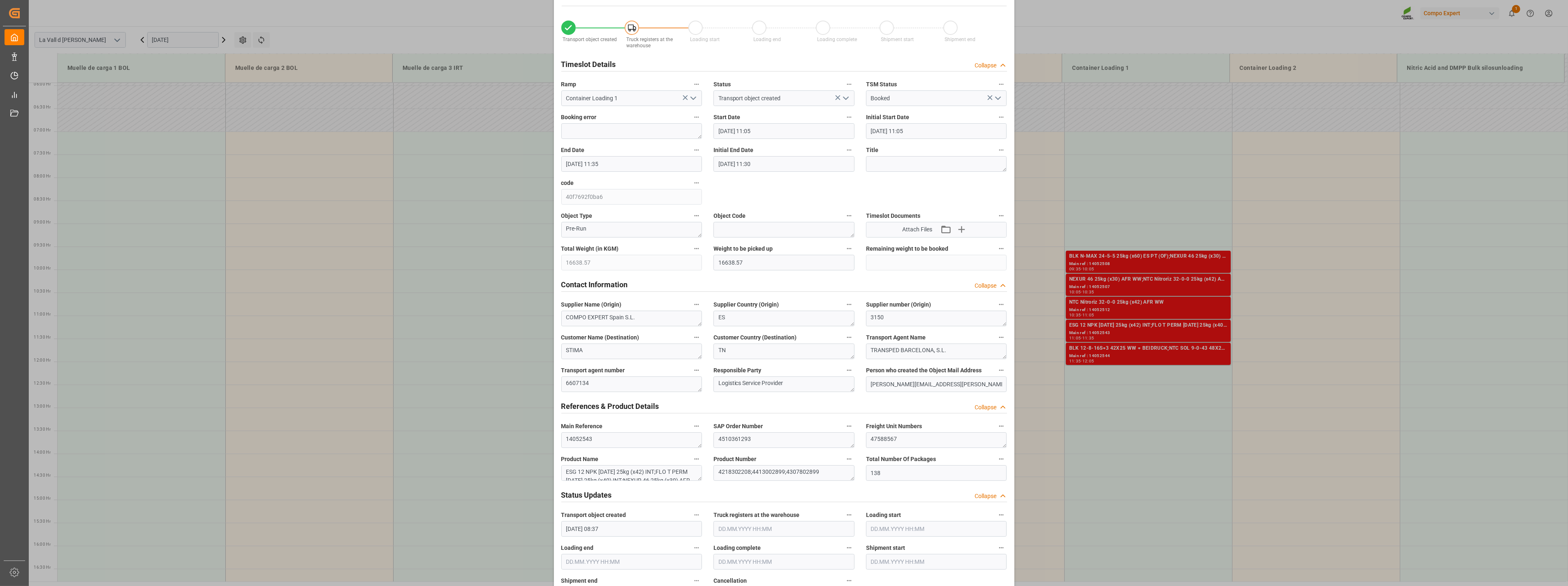
scroll to position [46, 0]
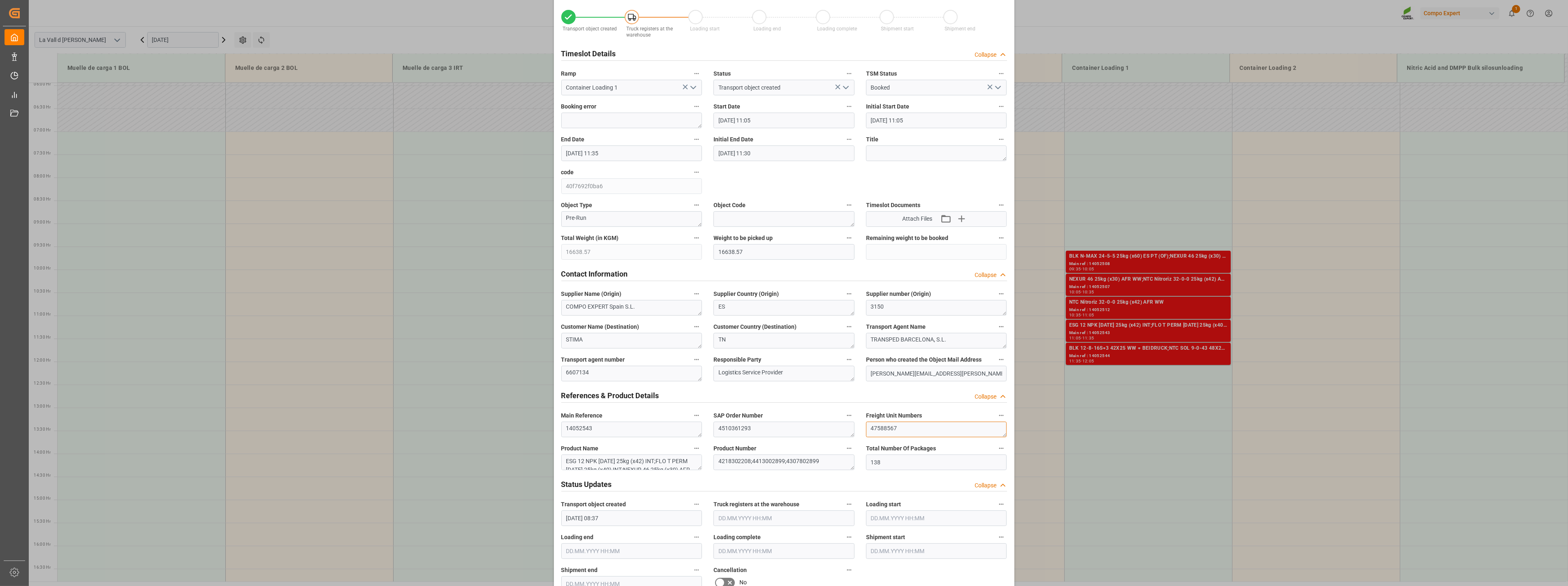
drag, startPoint x: 911, startPoint y: 429, endPoint x: 800, endPoint y: 426, distance: 111.0
click at [800, 426] on div "Transport object created Truck registers at the warehouse Loading start Loading…" at bounding box center [784, 528] width 458 height 1055
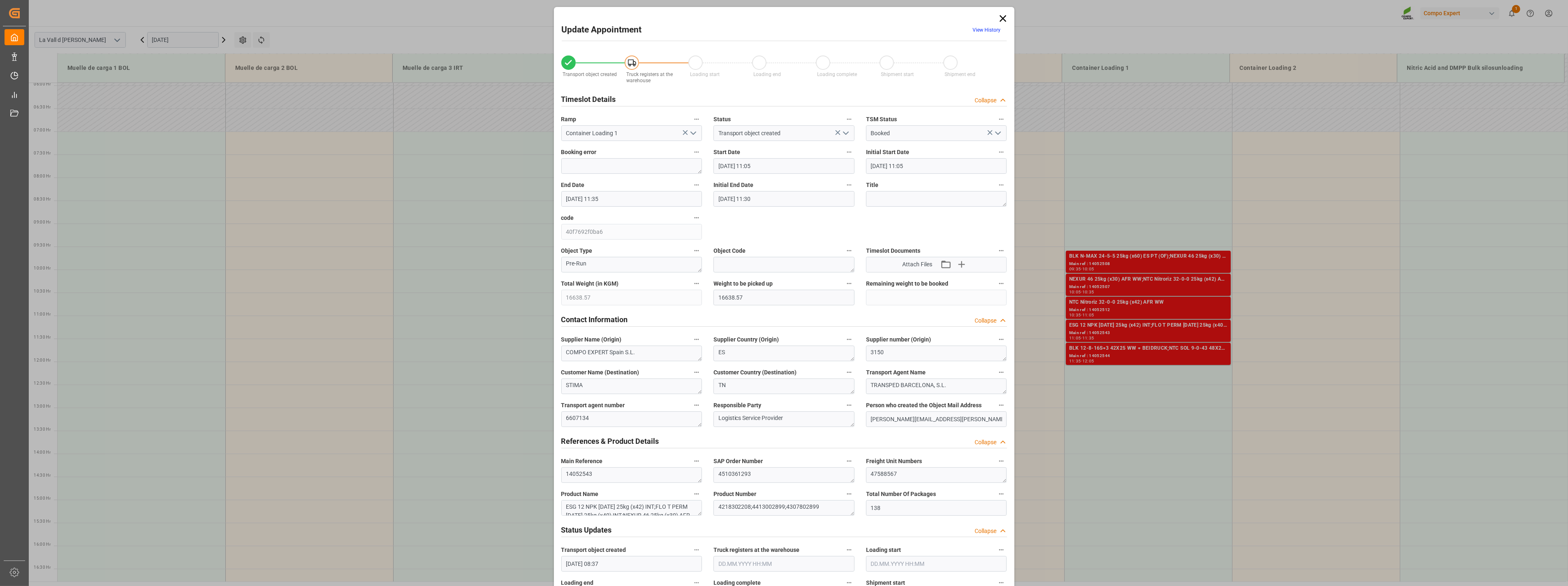
click at [1002, 19] on icon at bounding box center [1002, 18] width 6 height 6
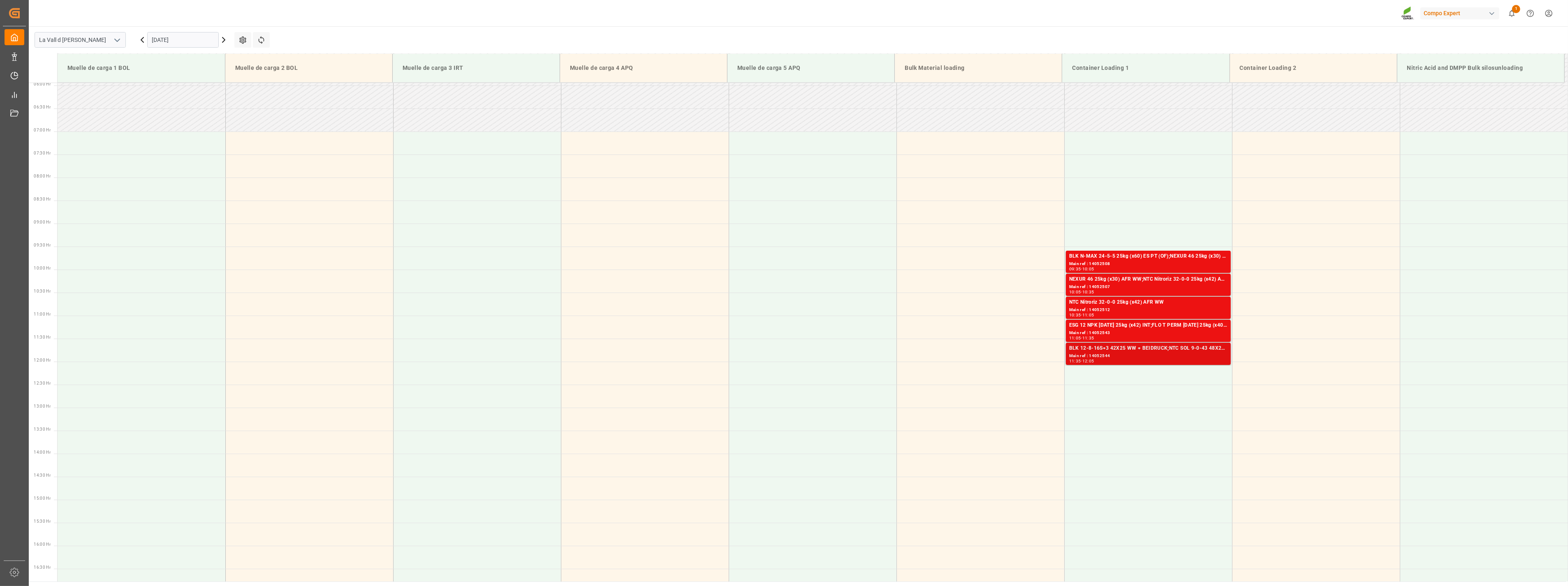
click at [1119, 355] on div "Main ref : 14052544" at bounding box center [1148, 356] width 158 height 7
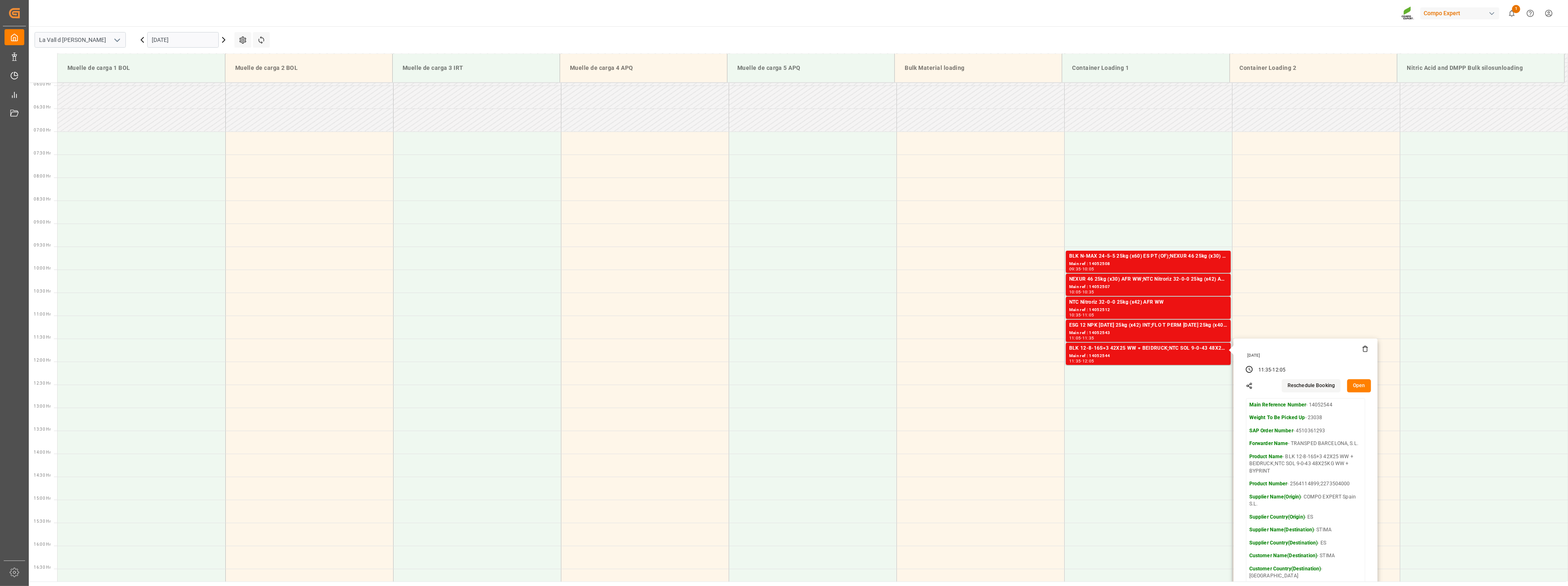
click at [1361, 387] on button "Open" at bounding box center [1359, 386] width 24 height 13
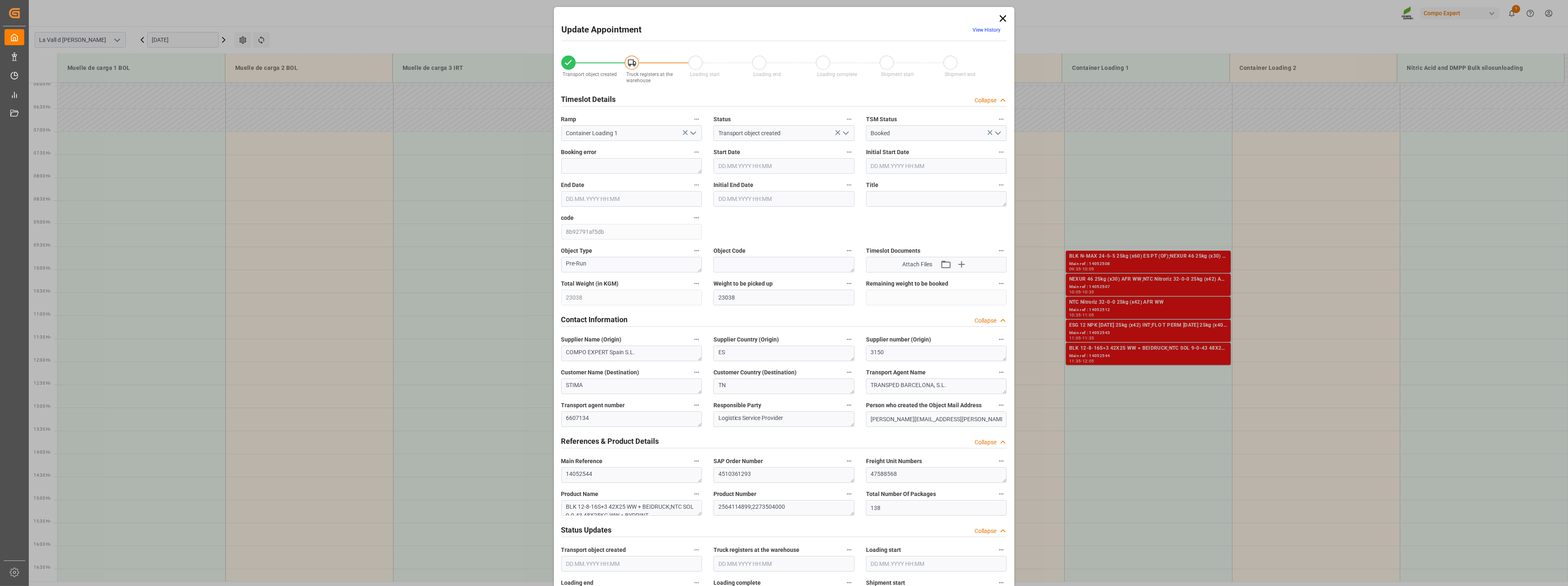
type input "[DATE] 11:35"
type input "[DATE] 12:05"
type input "[DATE] 12:00"
type input "[DATE] 08:38"
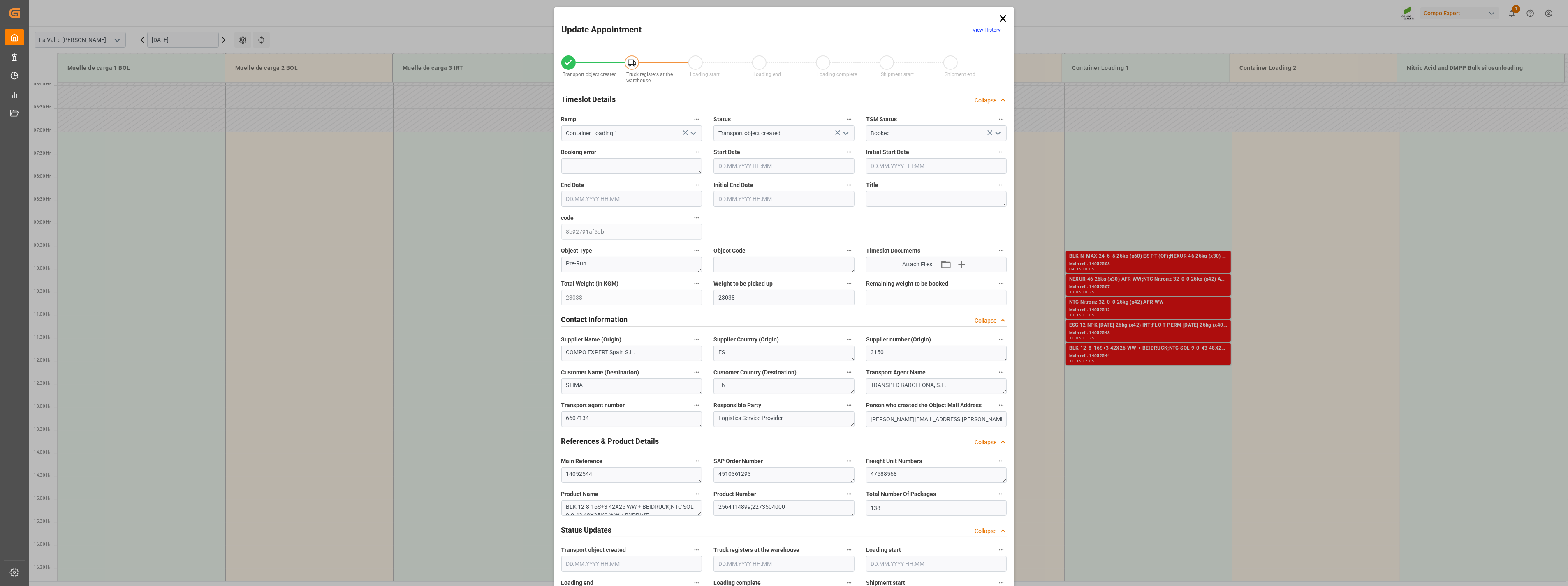
type input "[DATE] 06:44"
drag, startPoint x: 912, startPoint y: 475, endPoint x: 794, endPoint y: 465, distance: 118.4
click at [794, 465] on div "Transport object created Truck registers at the warehouse Loading start Loading…" at bounding box center [784, 573] width 458 height 1055
click at [1001, 16] on icon at bounding box center [1003, 18] width 12 height 12
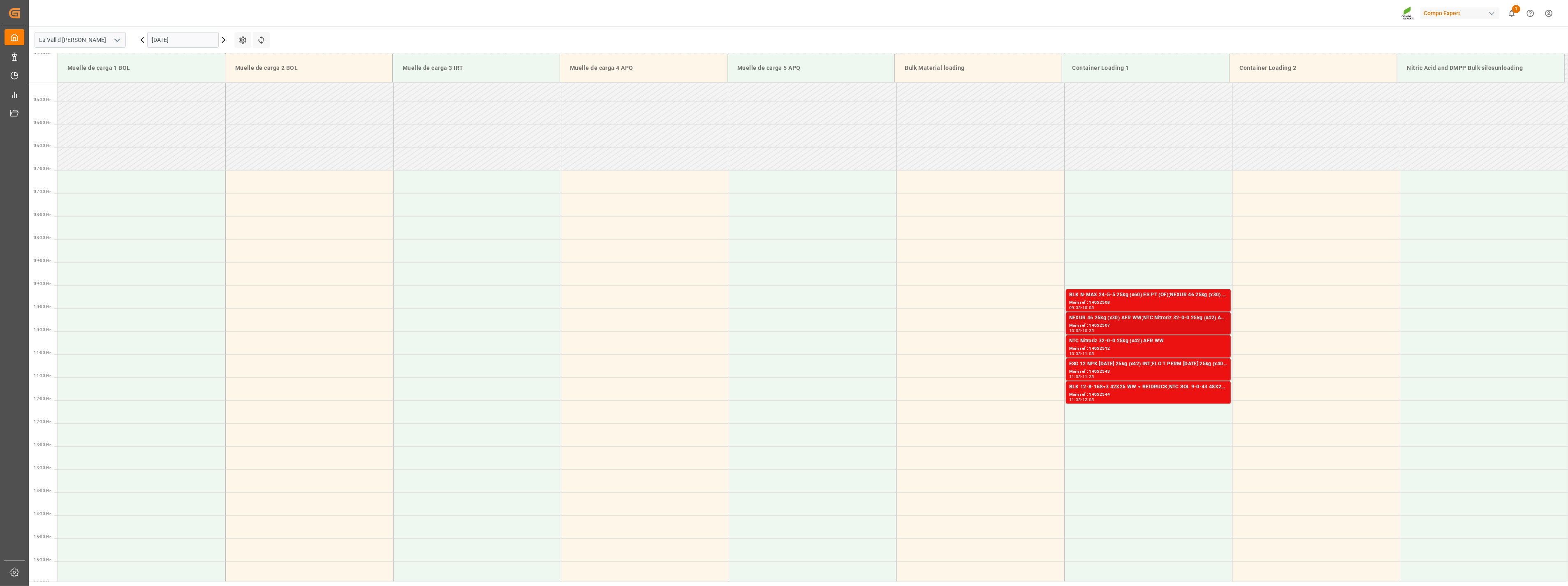
scroll to position [182, 0]
